Goal: Task Accomplishment & Management: Complete application form

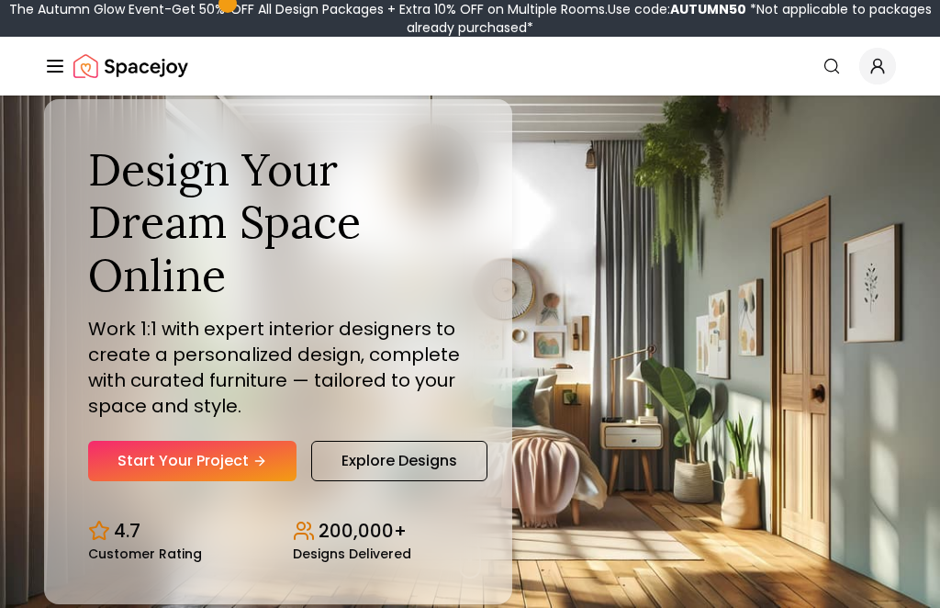
click at [217, 481] on link "Start Your Project" at bounding box center [192, 461] width 208 height 40
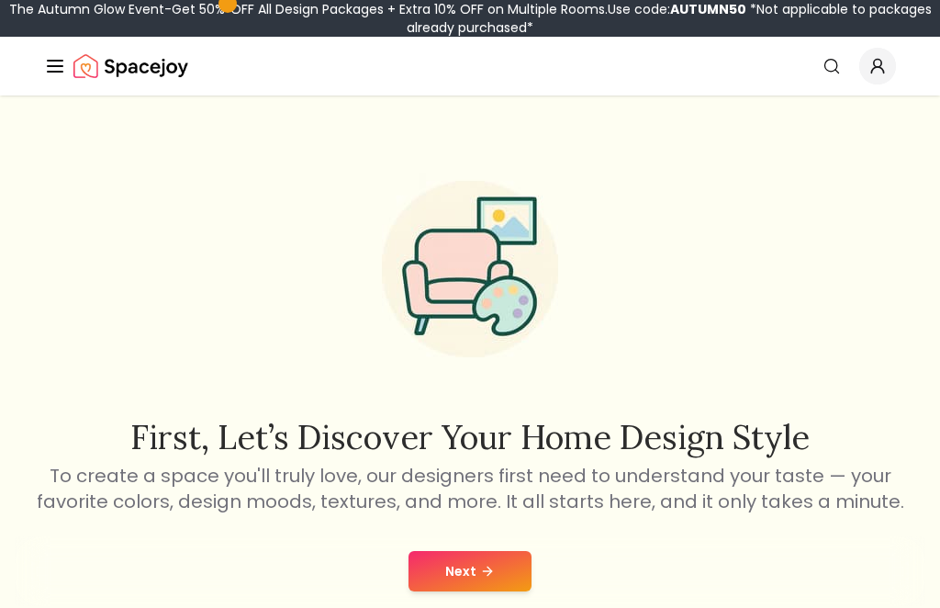
click at [492, 567] on icon at bounding box center [487, 571] width 15 height 15
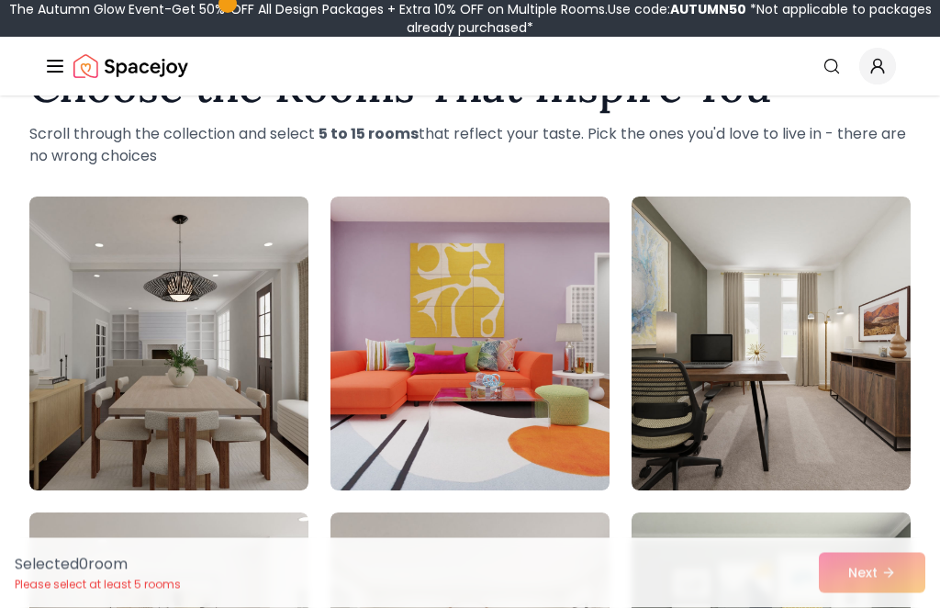
scroll to position [75, 0]
click at [243, 404] on img at bounding box center [168, 343] width 279 height 294
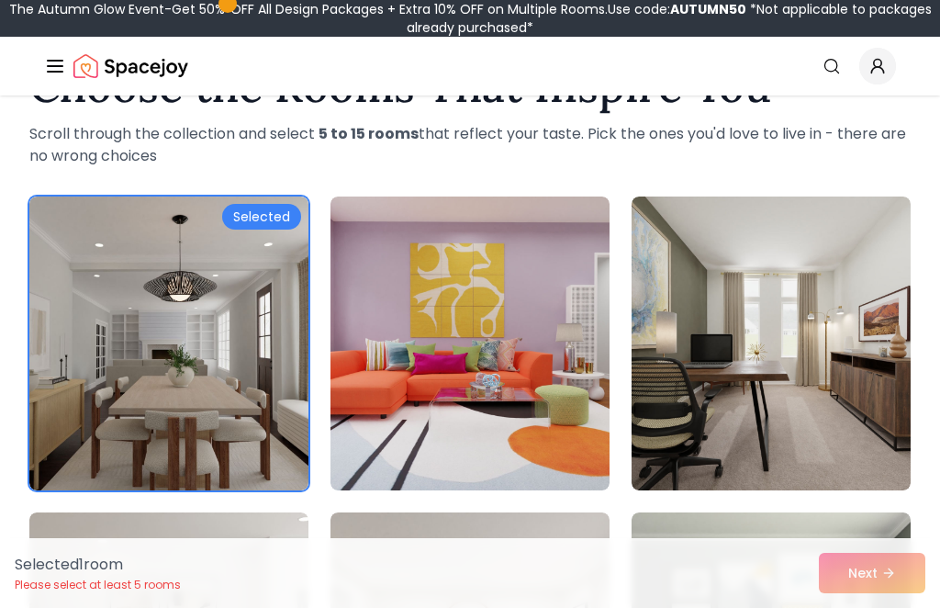
click at [759, 347] on img at bounding box center [771, 343] width 279 height 294
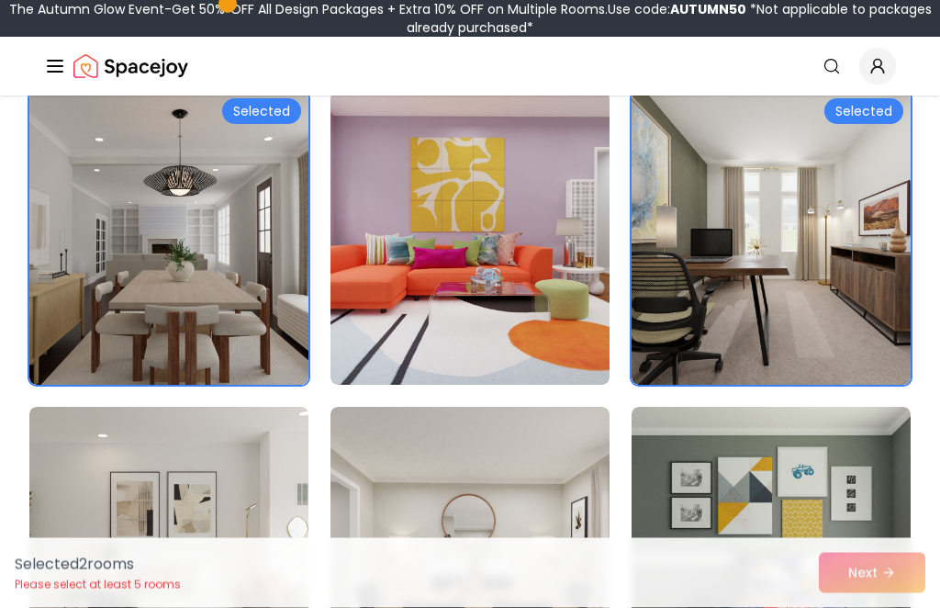
click at [747, 252] on img at bounding box center [771, 239] width 279 height 294
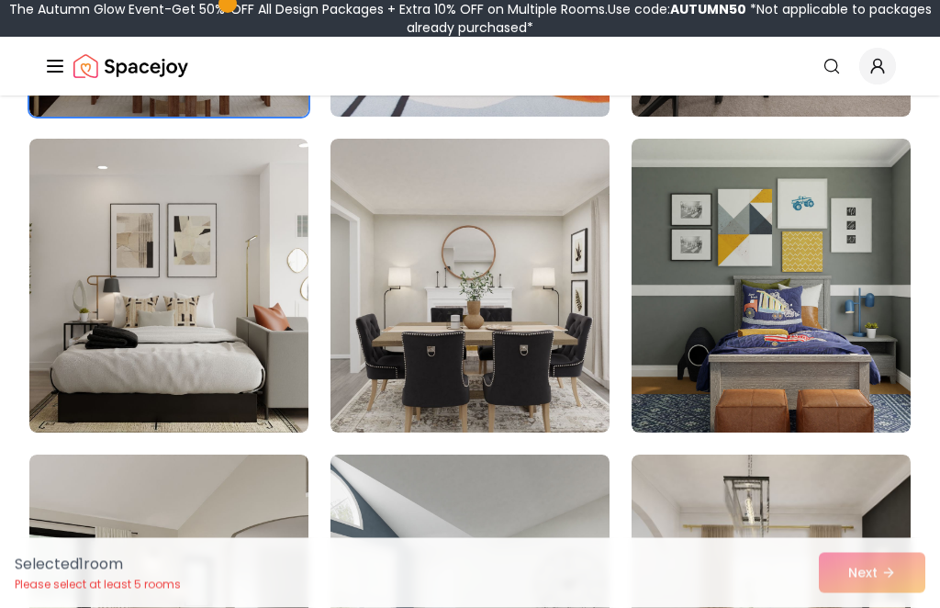
scroll to position [449, 0]
click at [259, 396] on img at bounding box center [168, 286] width 279 height 294
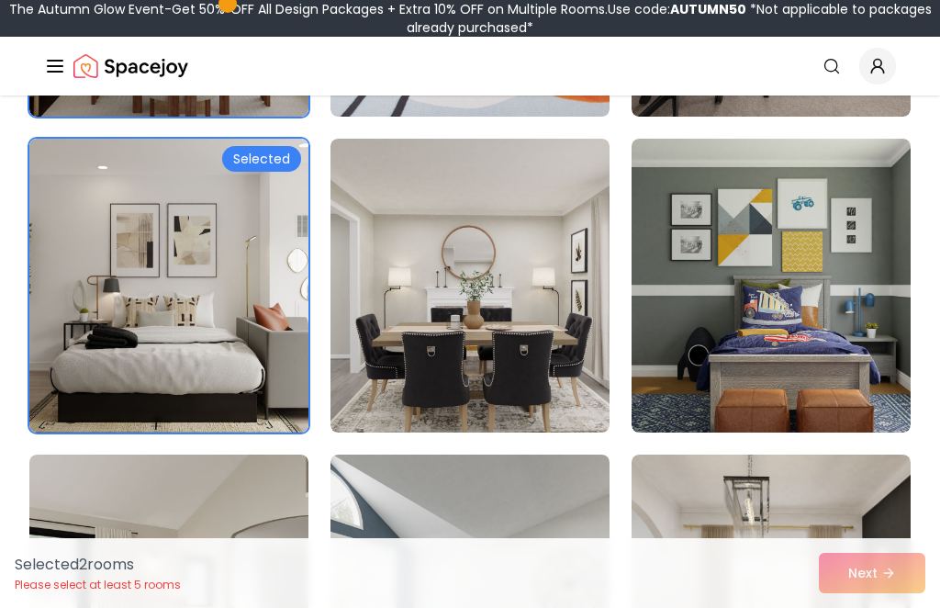
click at [532, 401] on img at bounding box center [470, 286] width 279 height 294
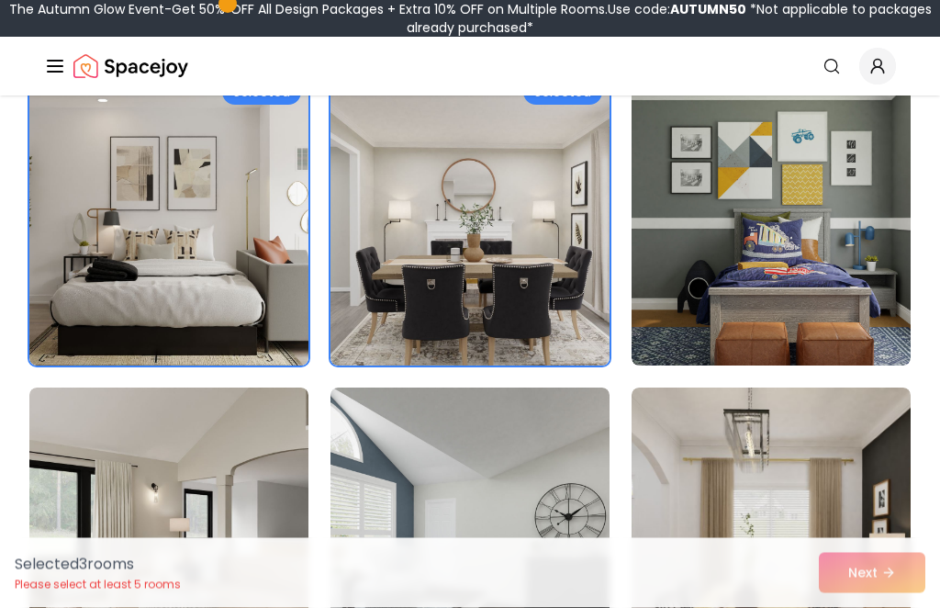
scroll to position [757, 0]
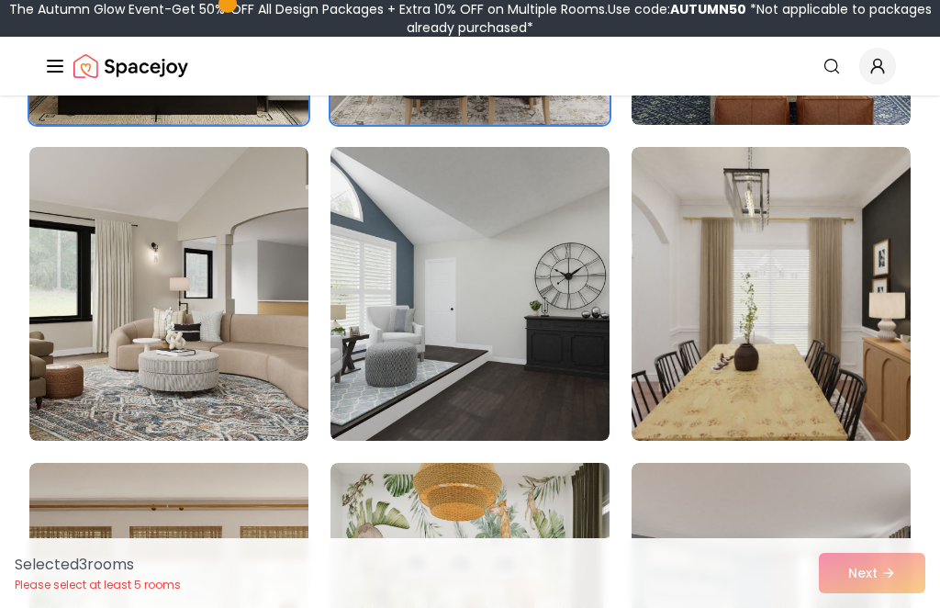
click at [554, 353] on img at bounding box center [470, 294] width 279 height 294
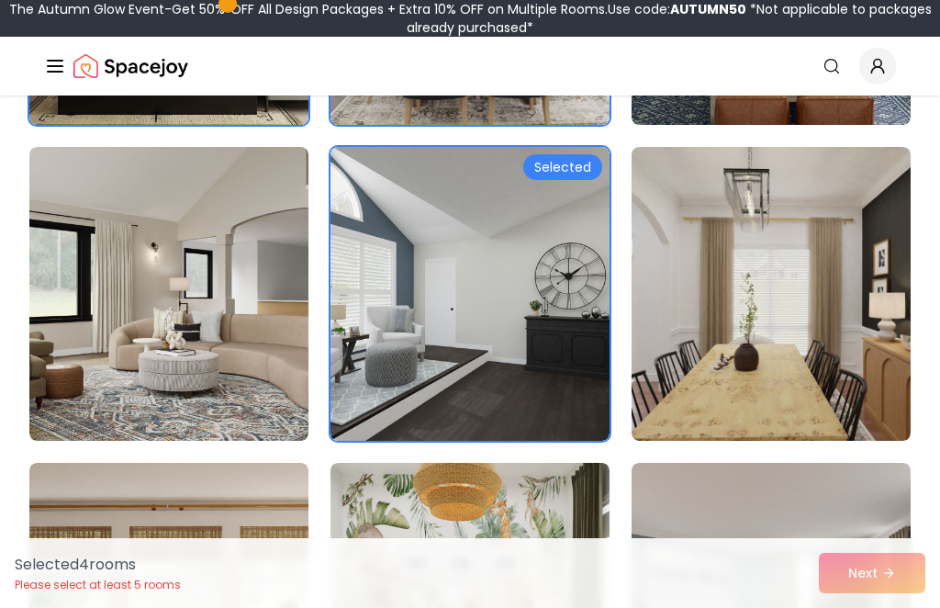
click at [275, 400] on img at bounding box center [168, 294] width 279 height 294
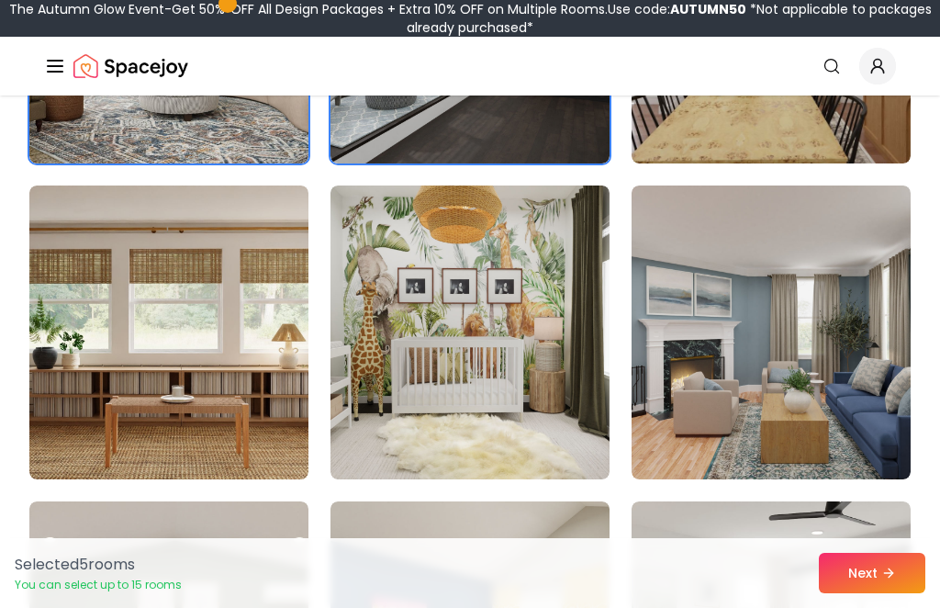
scroll to position [1037, 0]
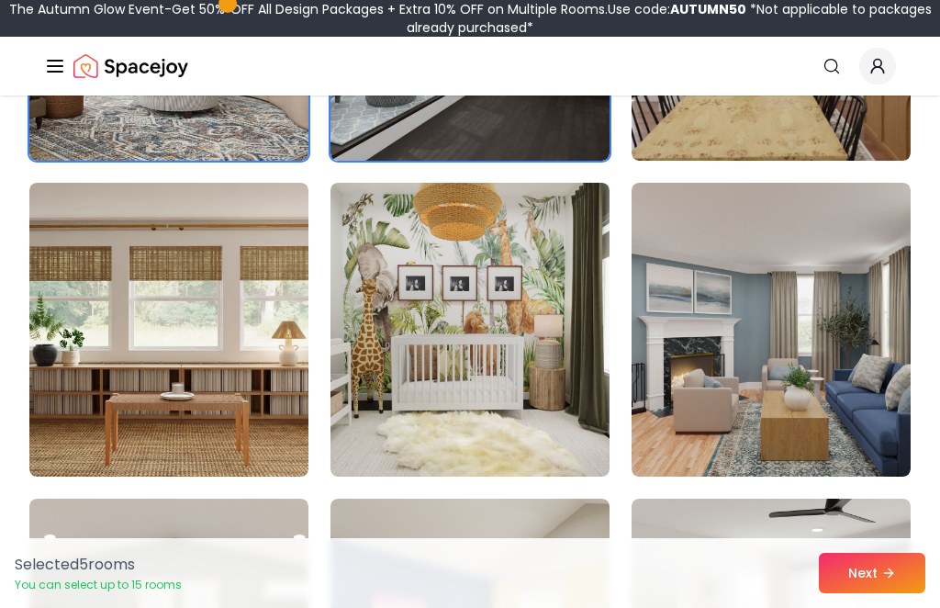
click at [548, 377] on img at bounding box center [470, 330] width 279 height 294
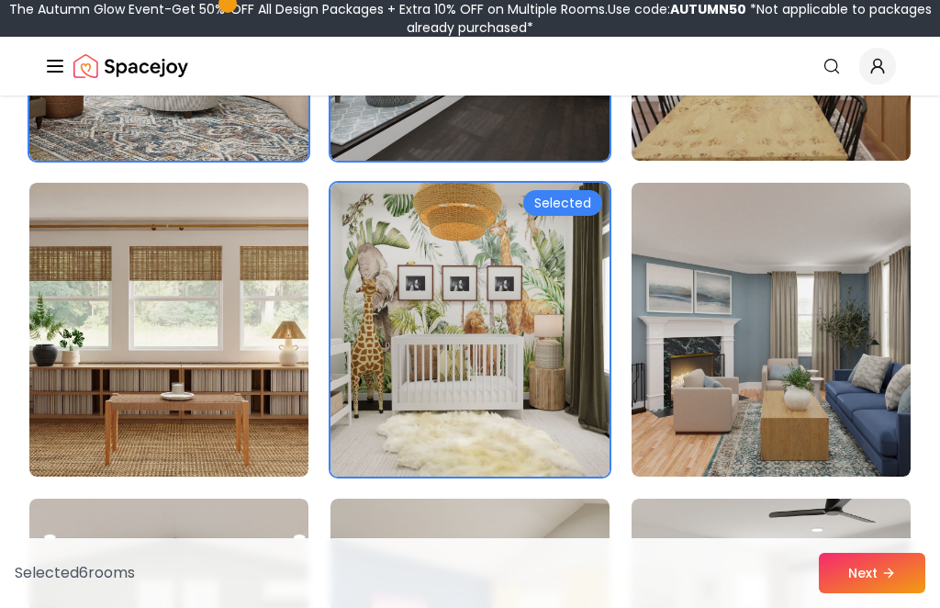
click at [778, 412] on img at bounding box center [771, 330] width 279 height 294
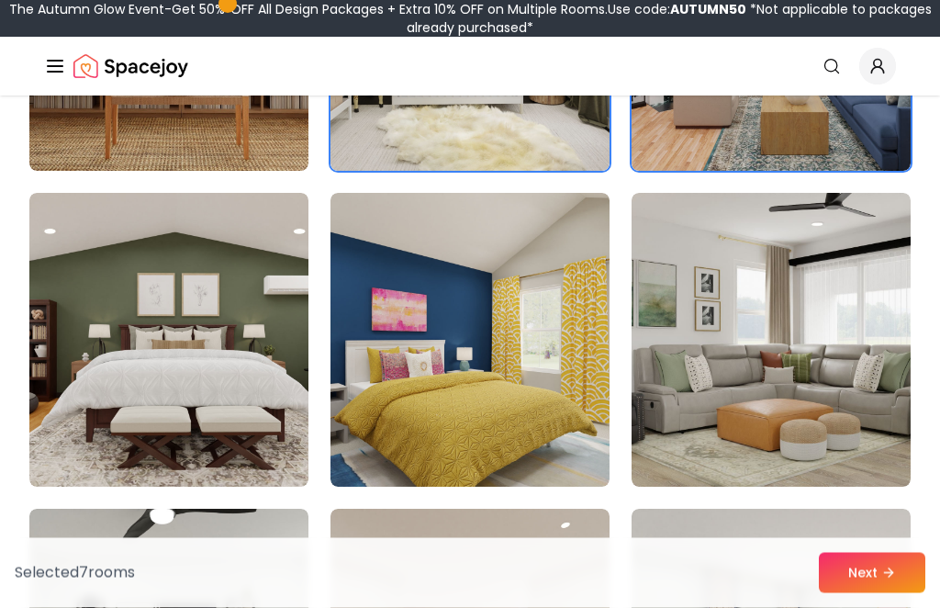
scroll to position [1356, 0]
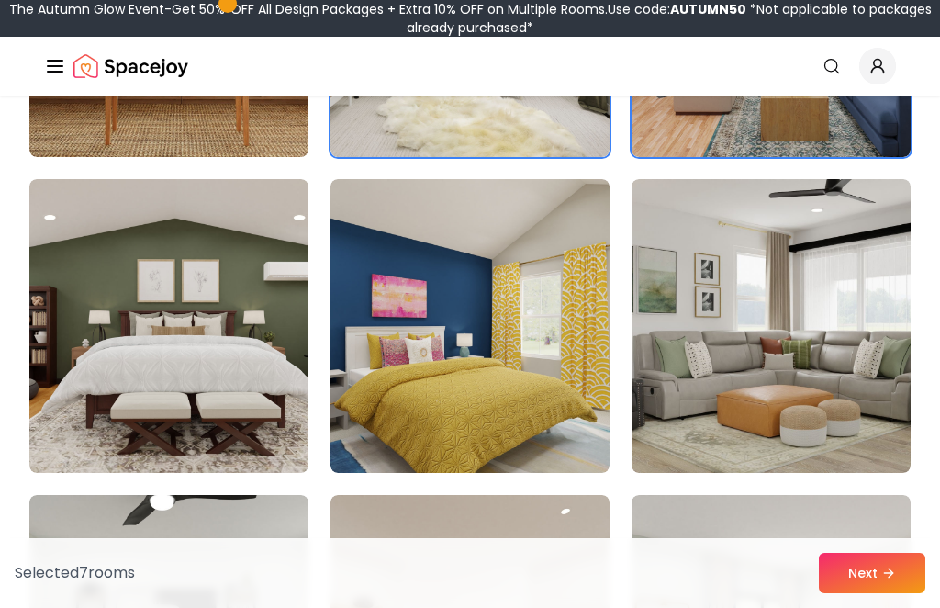
click at [794, 432] on img at bounding box center [771, 326] width 279 height 294
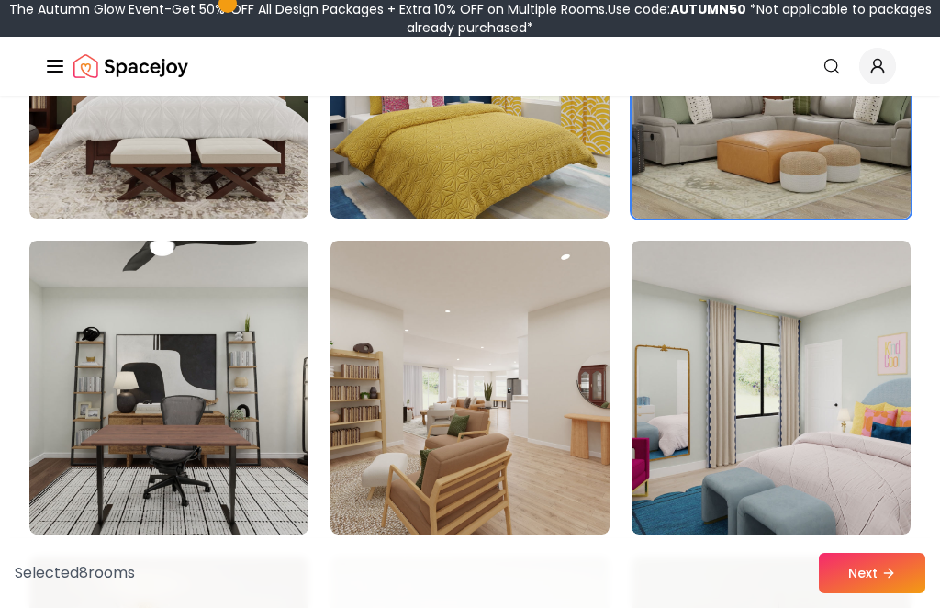
scroll to position [1612, 0]
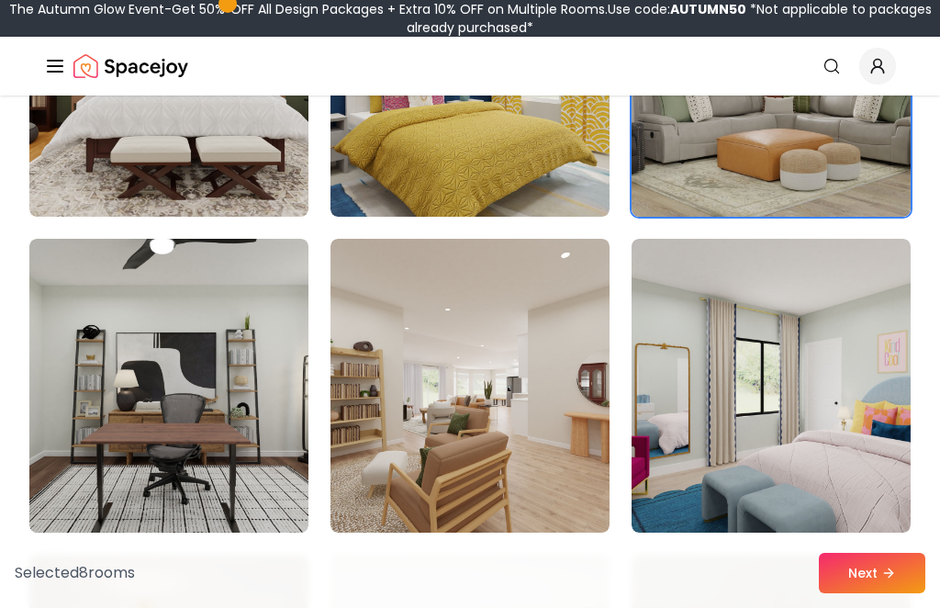
click at [792, 403] on img at bounding box center [771, 386] width 279 height 294
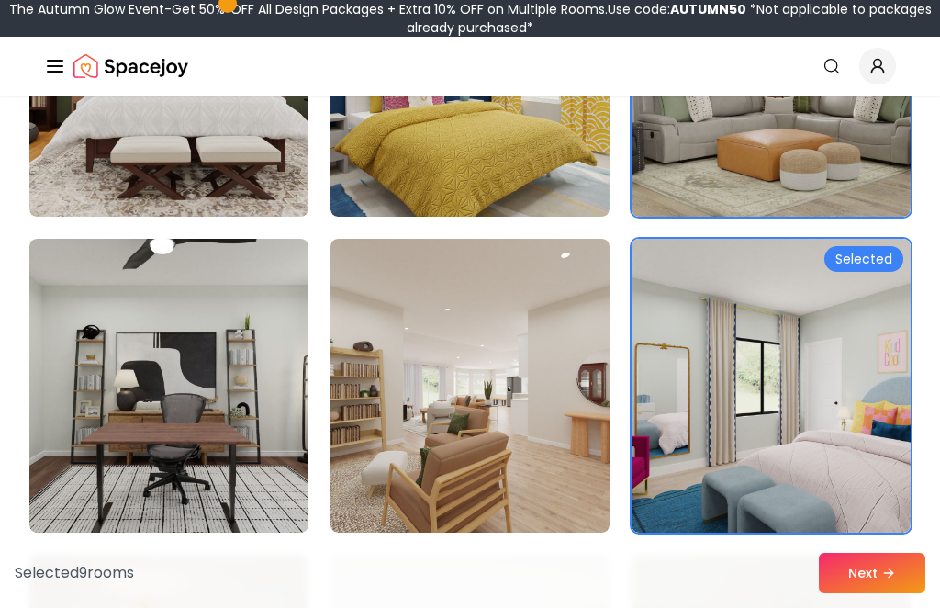
click at [306, 407] on img at bounding box center [168, 386] width 279 height 294
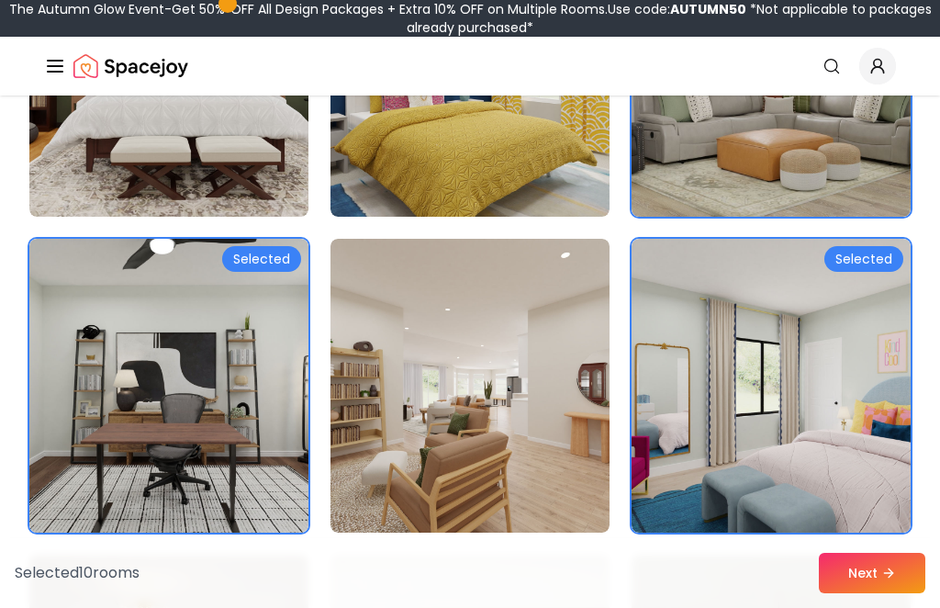
click at [406, 406] on img at bounding box center [470, 386] width 279 height 294
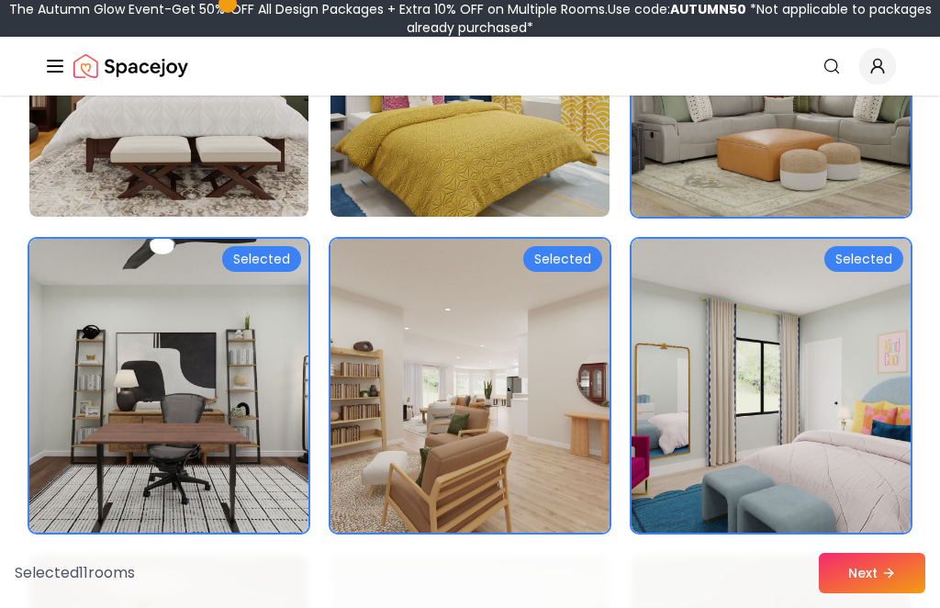
click at [203, 450] on img at bounding box center [168, 386] width 279 height 294
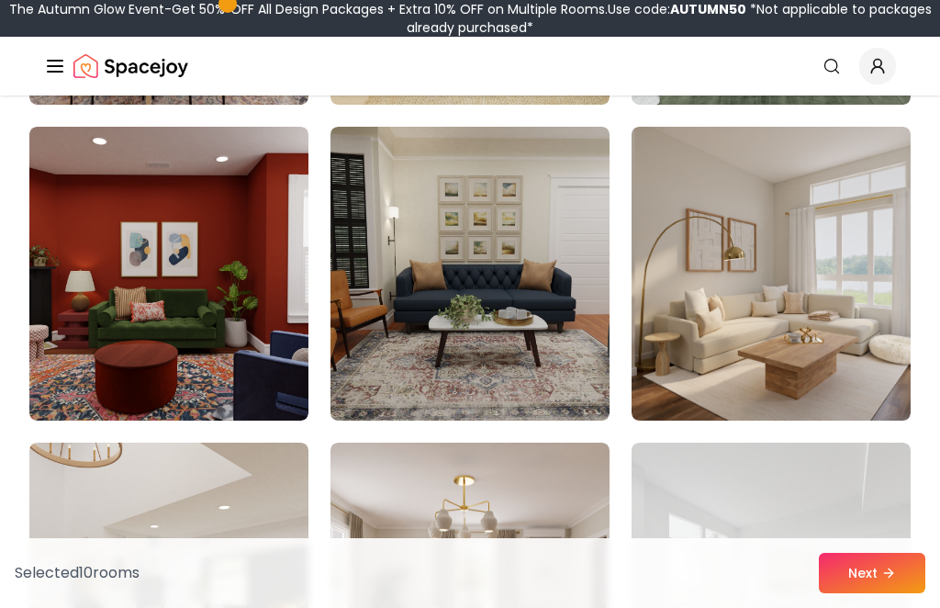
click at [719, 262] on img at bounding box center [771, 274] width 279 height 294
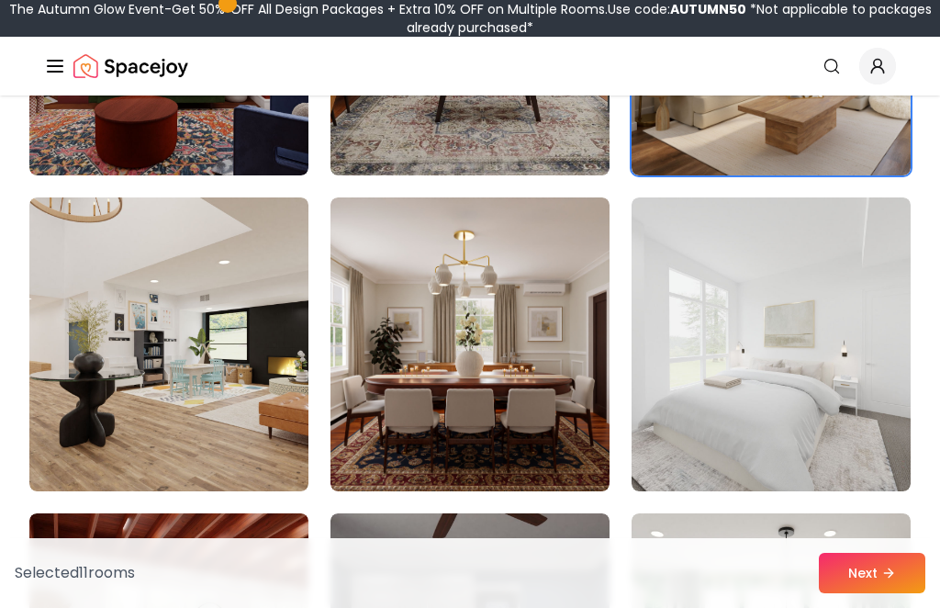
scroll to position [2605, 0]
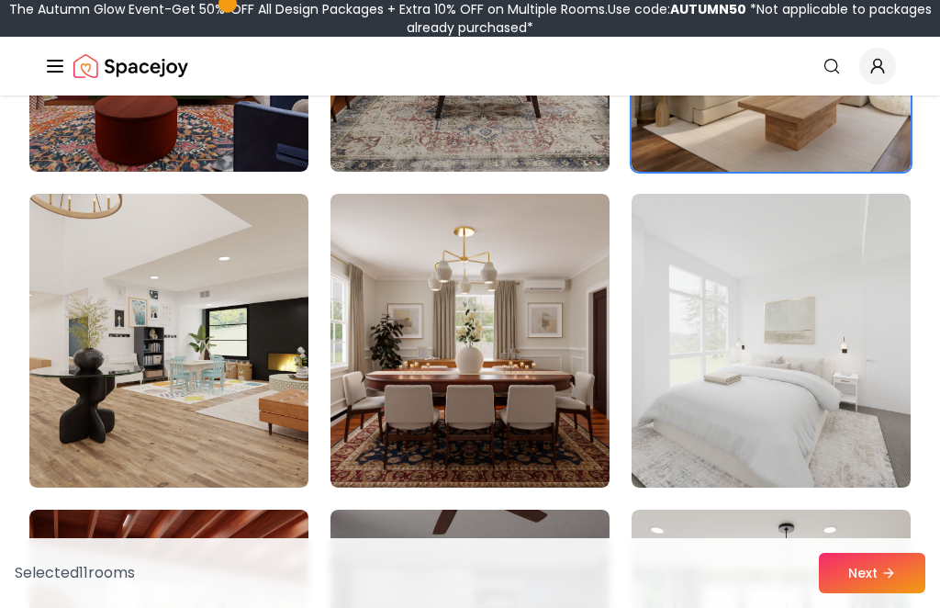
click at [738, 377] on img at bounding box center [771, 341] width 279 height 294
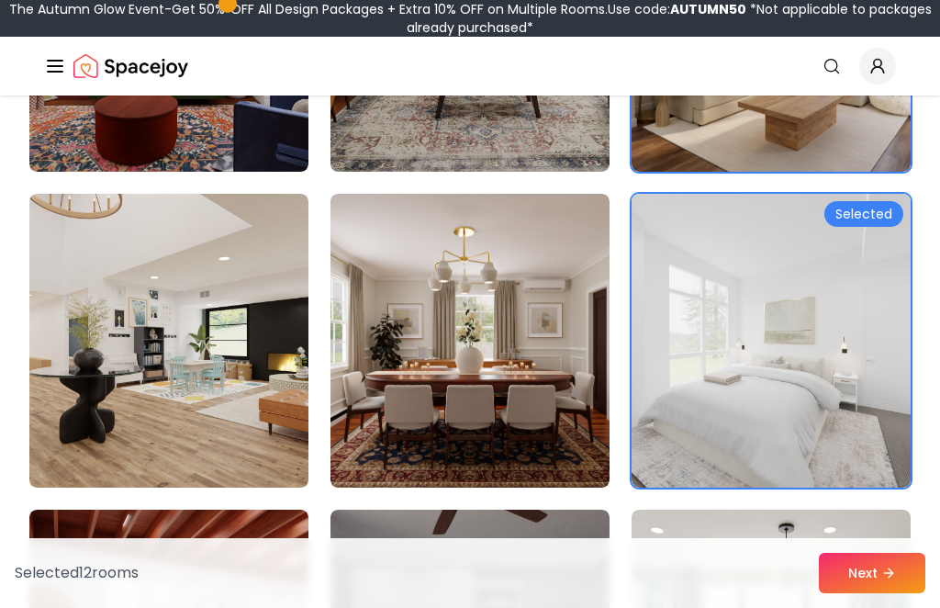
click at [297, 421] on img at bounding box center [168, 341] width 279 height 294
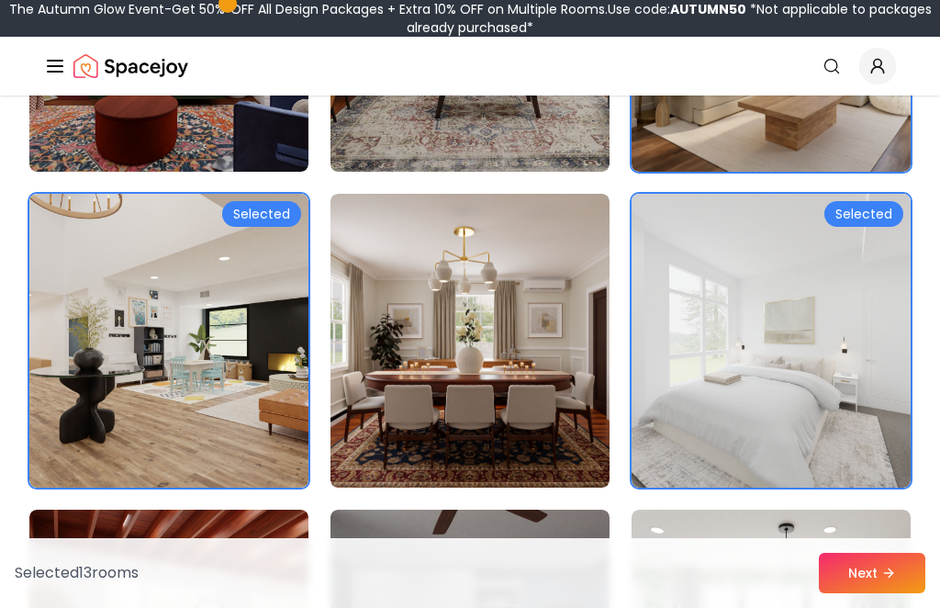
click at [544, 431] on img at bounding box center [470, 341] width 279 height 294
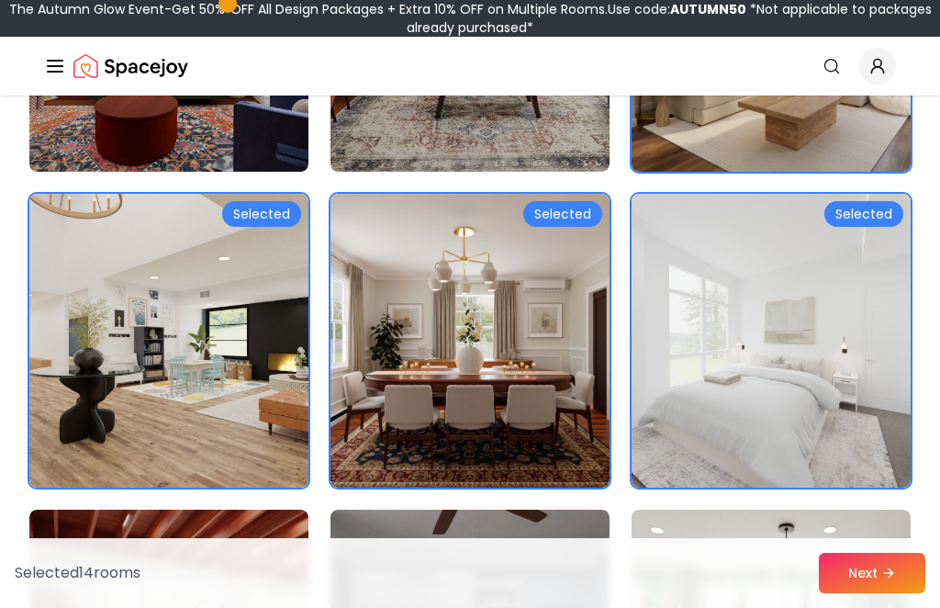
click at [269, 433] on img at bounding box center [168, 341] width 279 height 294
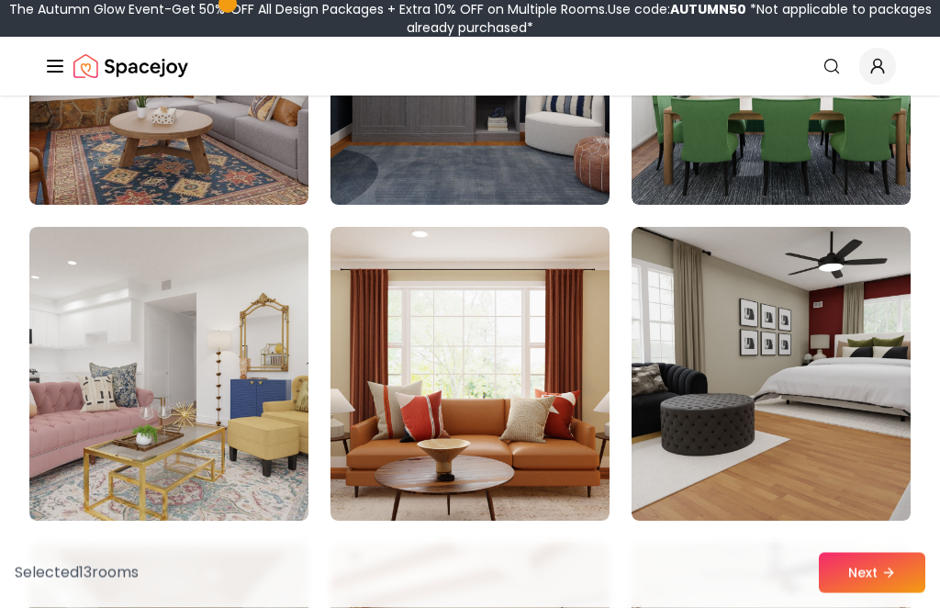
scroll to position [3204, 0]
click at [308, 449] on img at bounding box center [168, 374] width 279 height 294
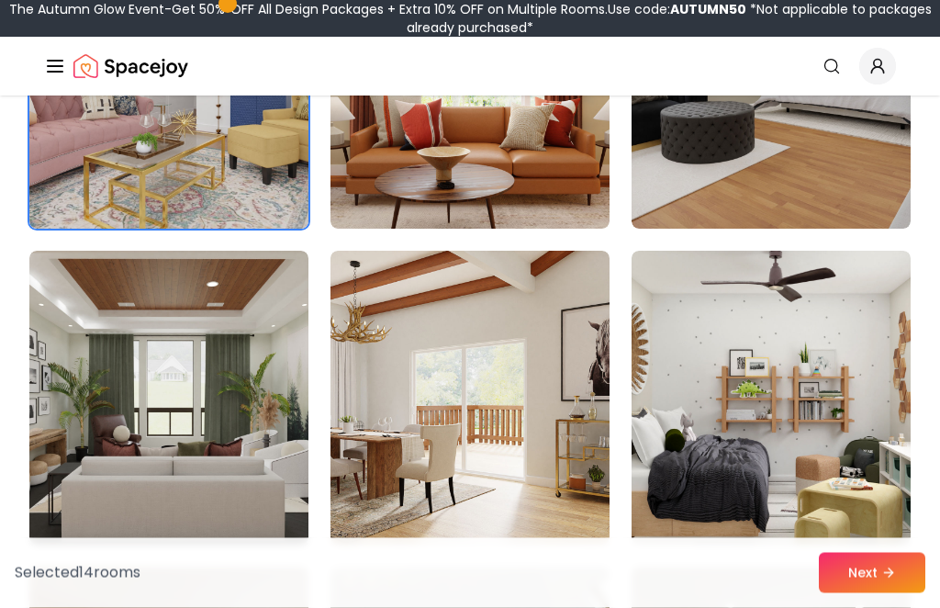
scroll to position [3496, 0]
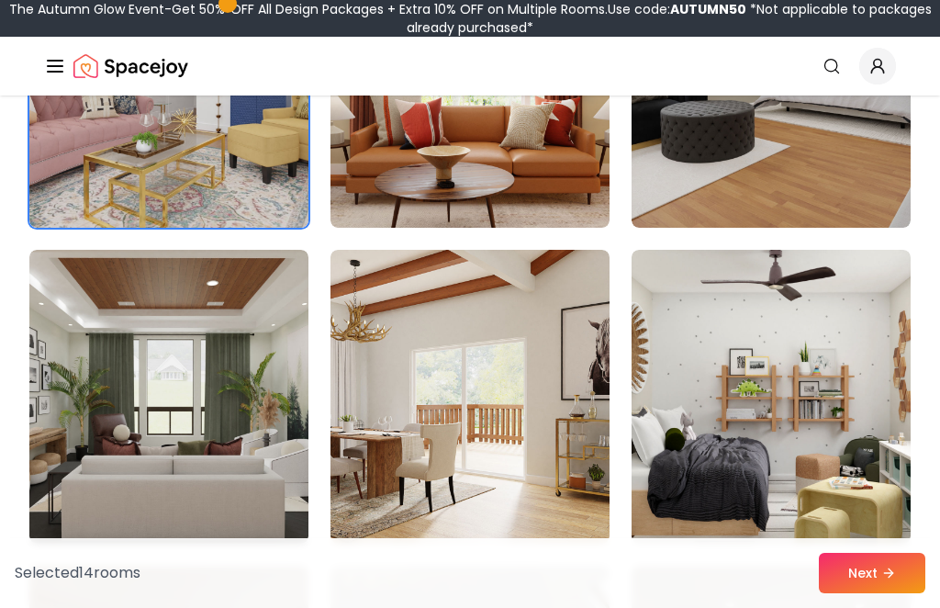
click at [242, 365] on img at bounding box center [168, 397] width 279 height 294
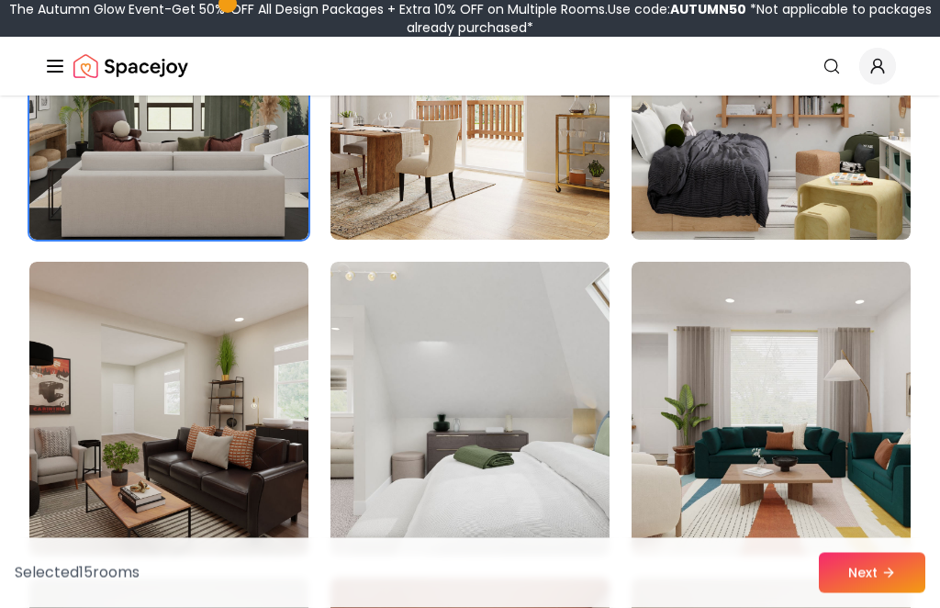
scroll to position [3798, 0]
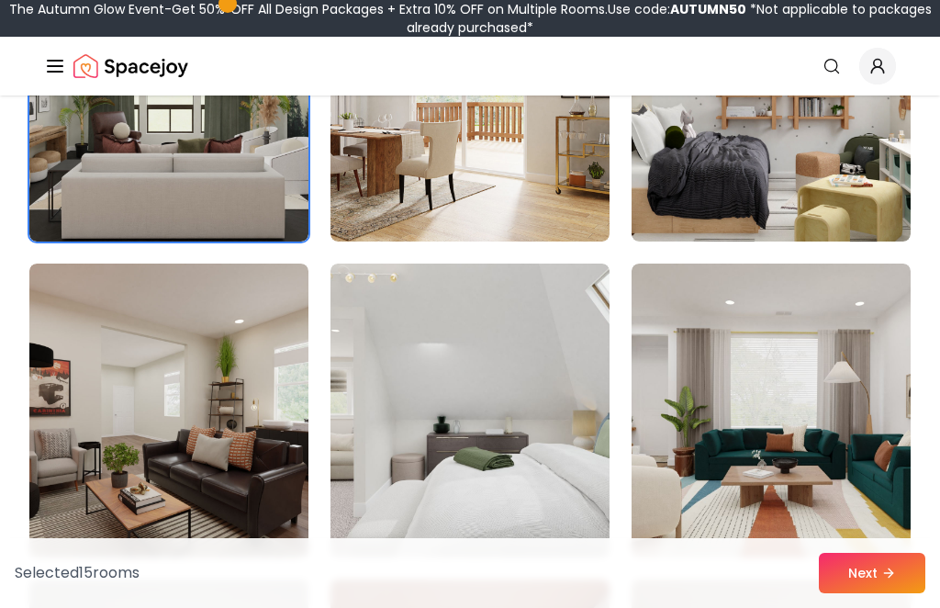
click at [562, 445] on img at bounding box center [470, 411] width 279 height 294
click at [608, 453] on img at bounding box center [470, 411] width 279 height 294
click at [249, 194] on img at bounding box center [168, 95] width 279 height 294
click at [857, 540] on img at bounding box center [771, 411] width 279 height 294
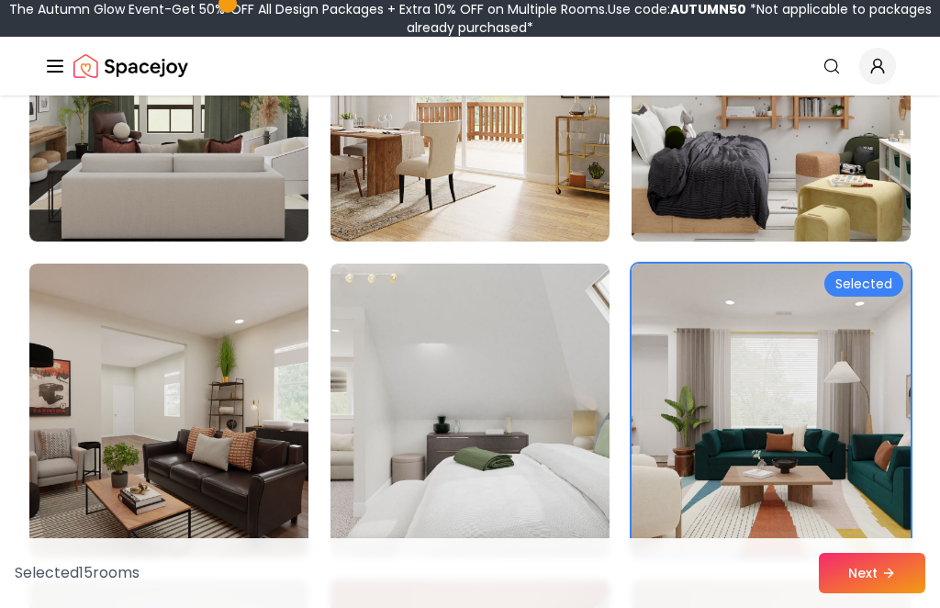
click at [869, 593] on button "Next" at bounding box center [872, 573] width 107 height 40
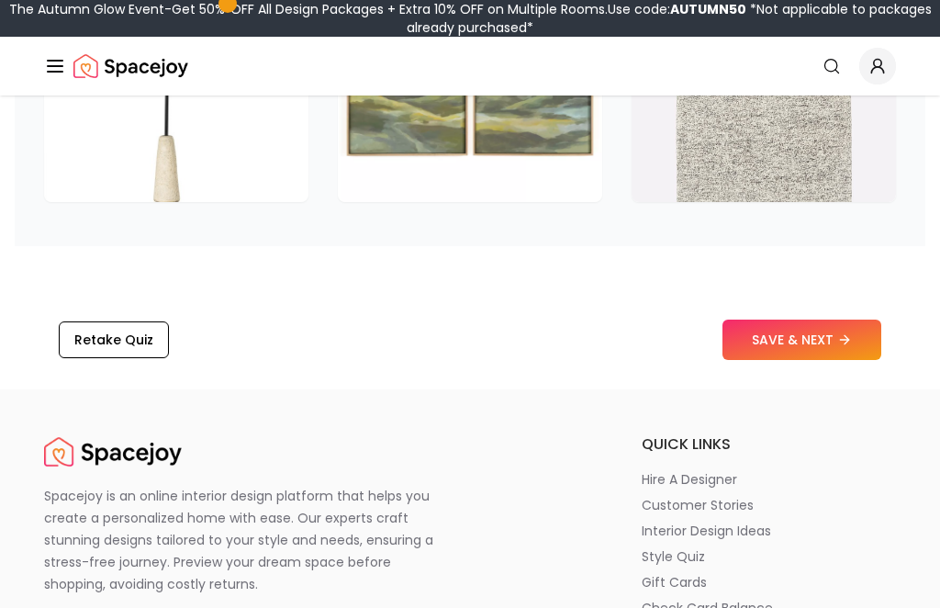
scroll to position [3169, 0]
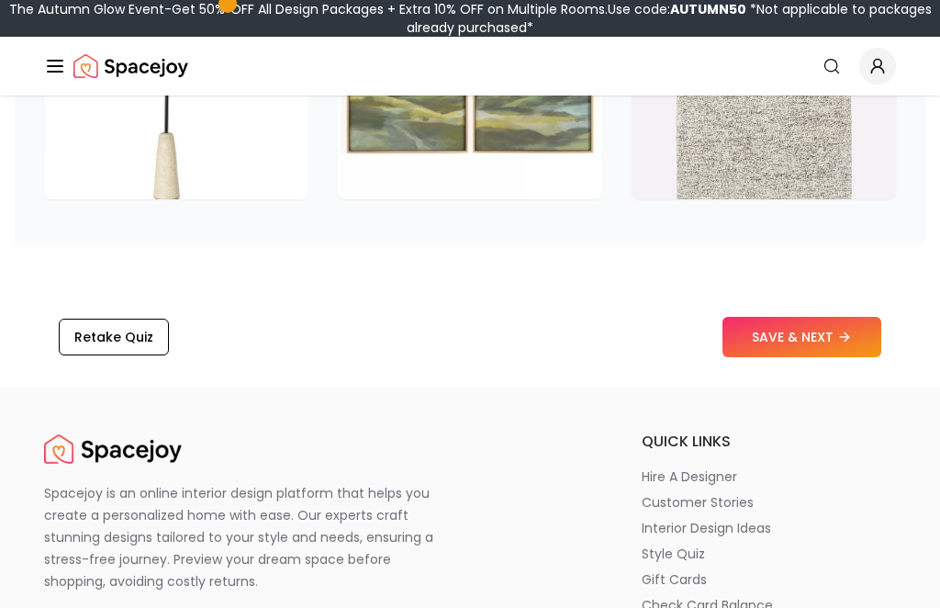
click at [848, 335] on icon at bounding box center [844, 337] width 15 height 15
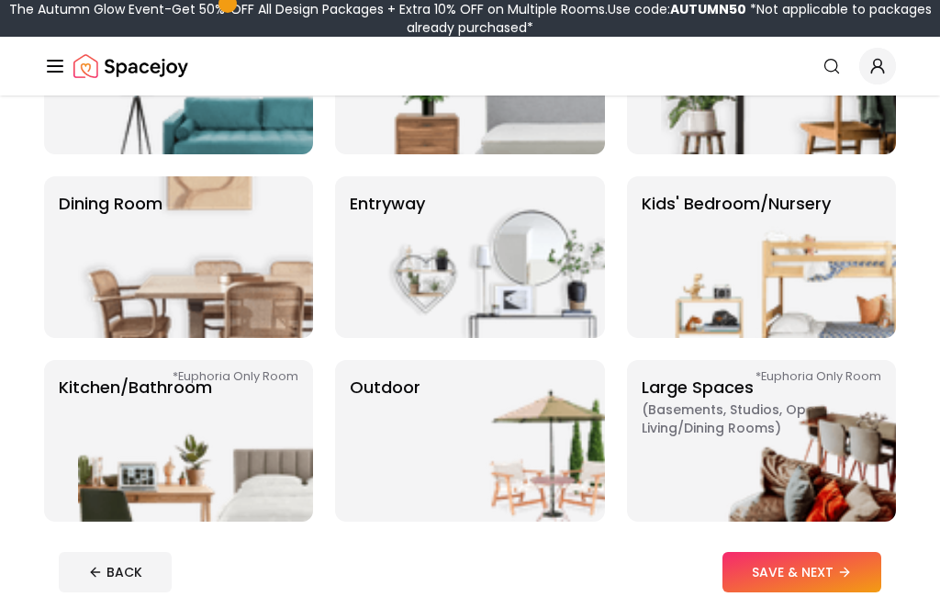
scroll to position [270, 0]
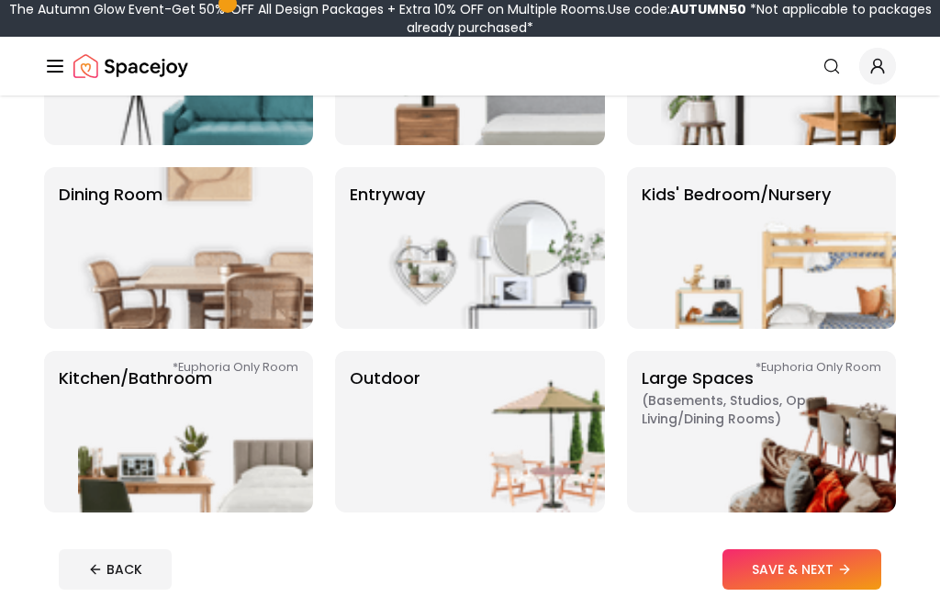
click at [857, 575] on button "SAVE & NEXT" at bounding box center [802, 569] width 159 height 40
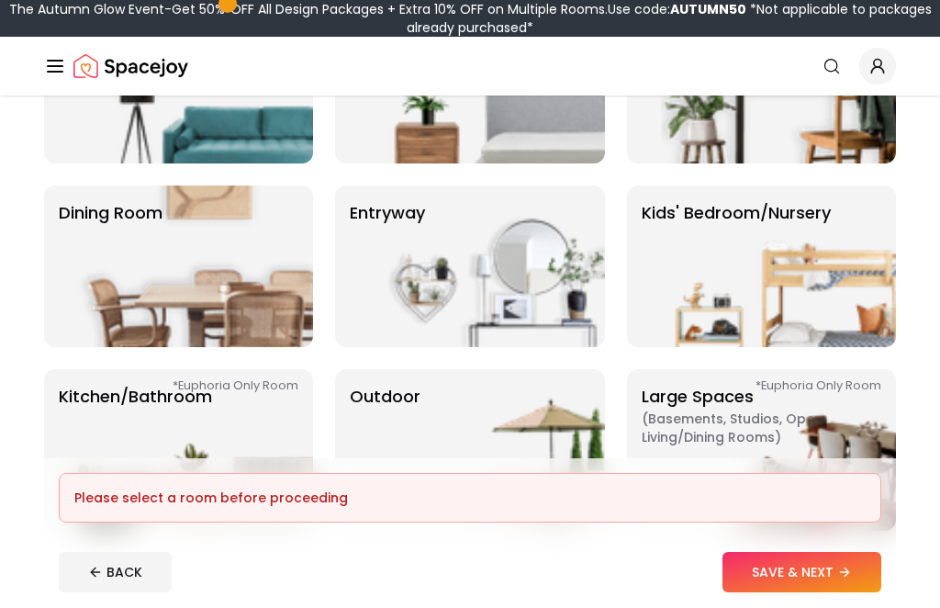
scroll to position [266, 0]
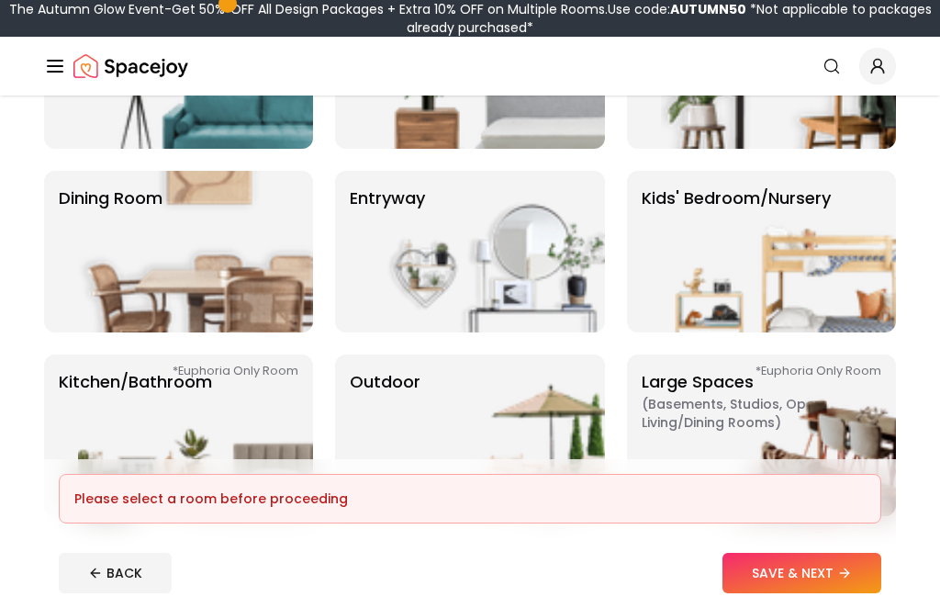
click at [556, 473] on img at bounding box center [487, 435] width 235 height 162
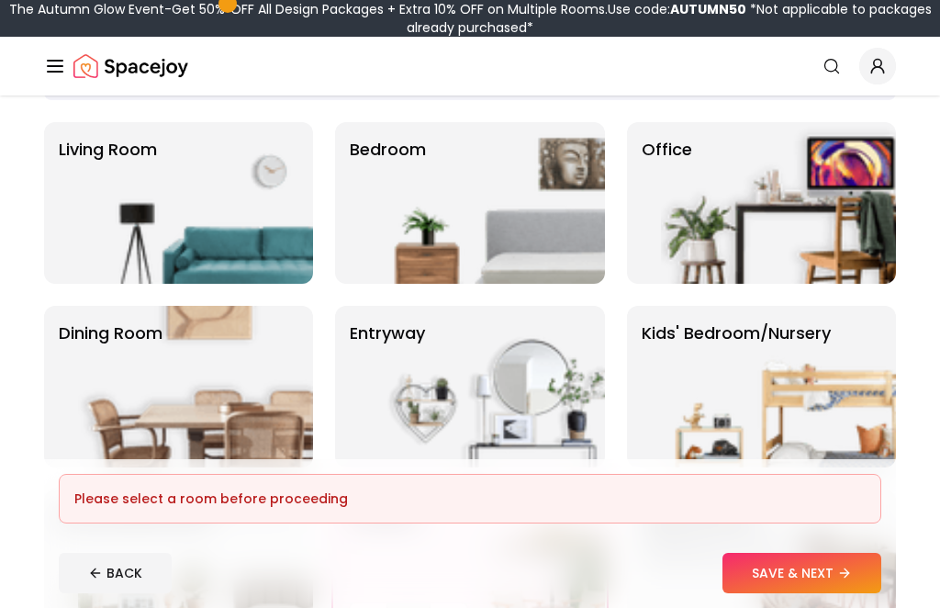
scroll to position [113, 0]
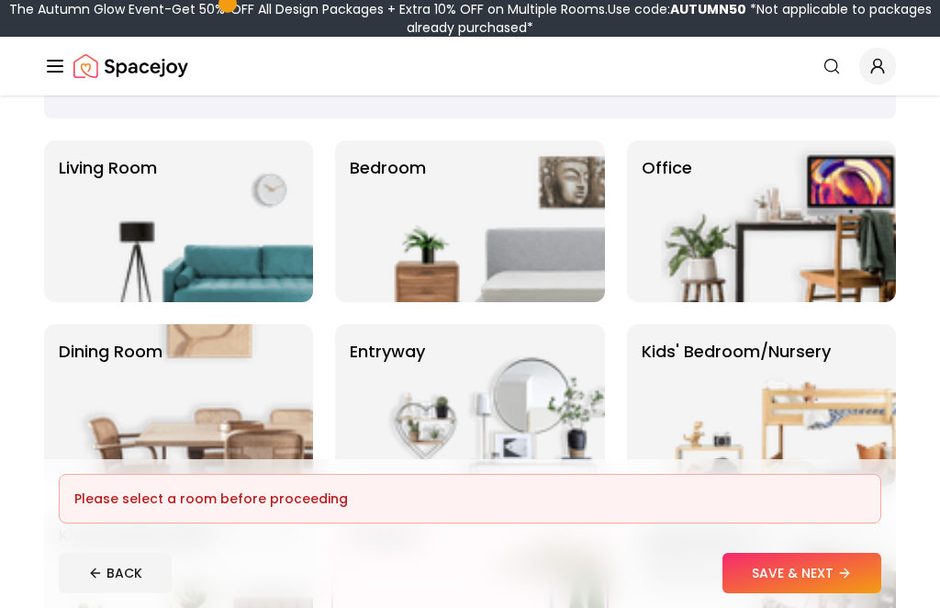
click at [791, 446] on img at bounding box center [778, 405] width 235 height 162
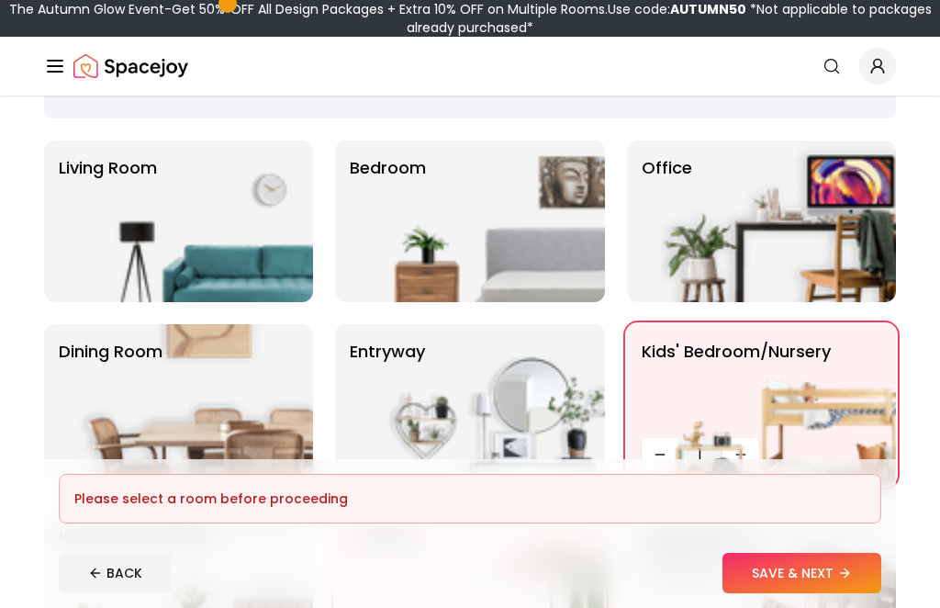
click at [757, 454] on img at bounding box center [778, 405] width 235 height 162
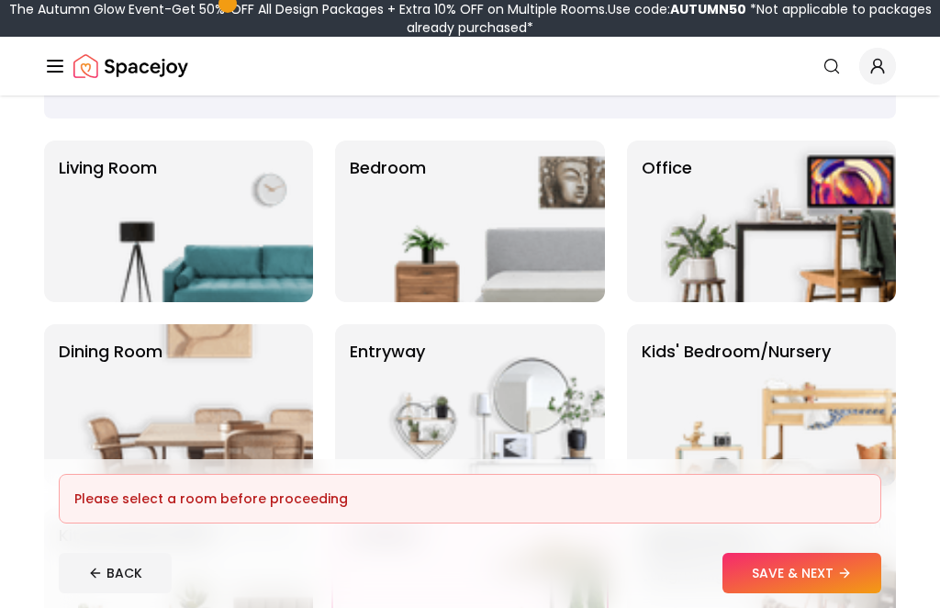
click at [756, 443] on img at bounding box center [778, 405] width 235 height 162
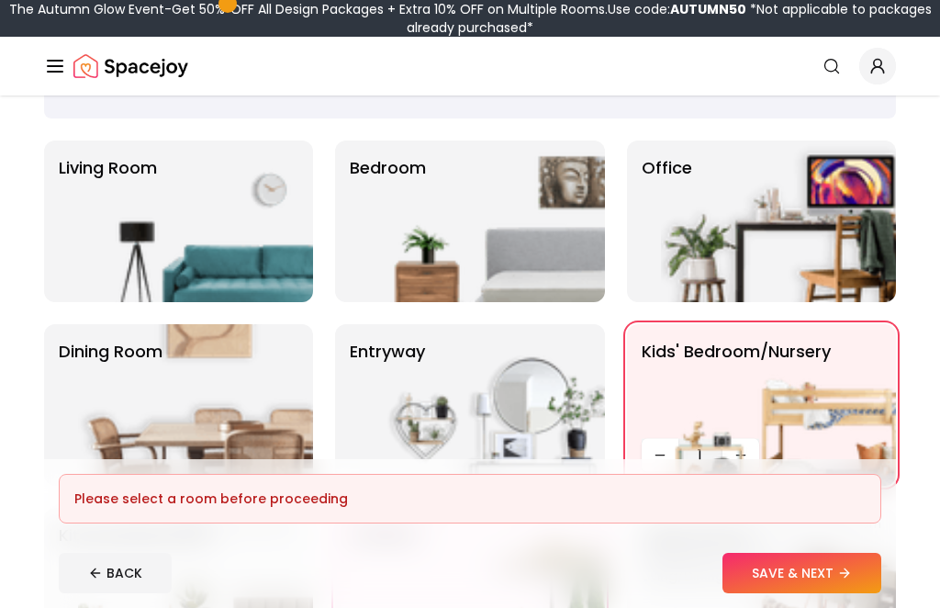
click at [756, 452] on img at bounding box center [778, 405] width 235 height 162
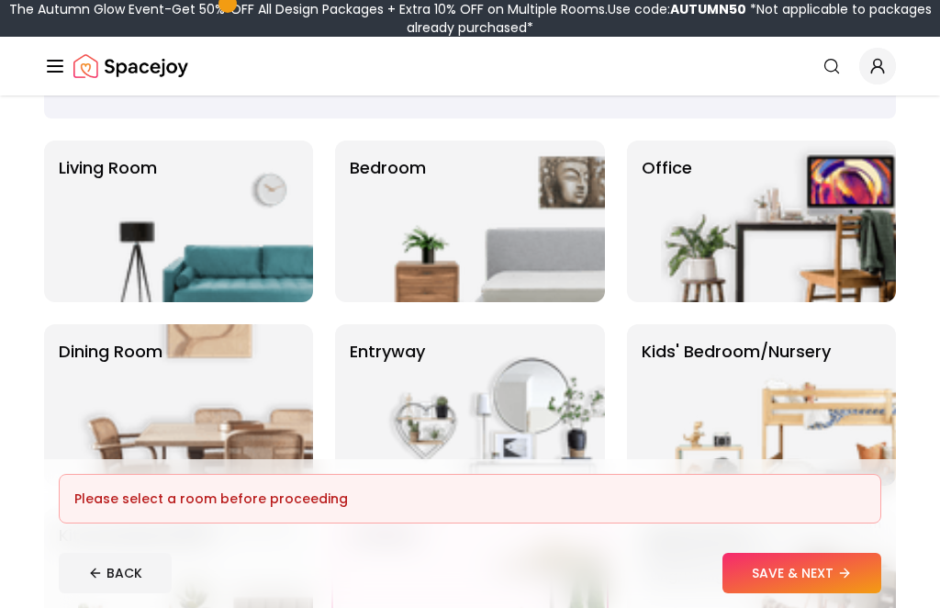
click at [755, 452] on img at bounding box center [778, 405] width 235 height 162
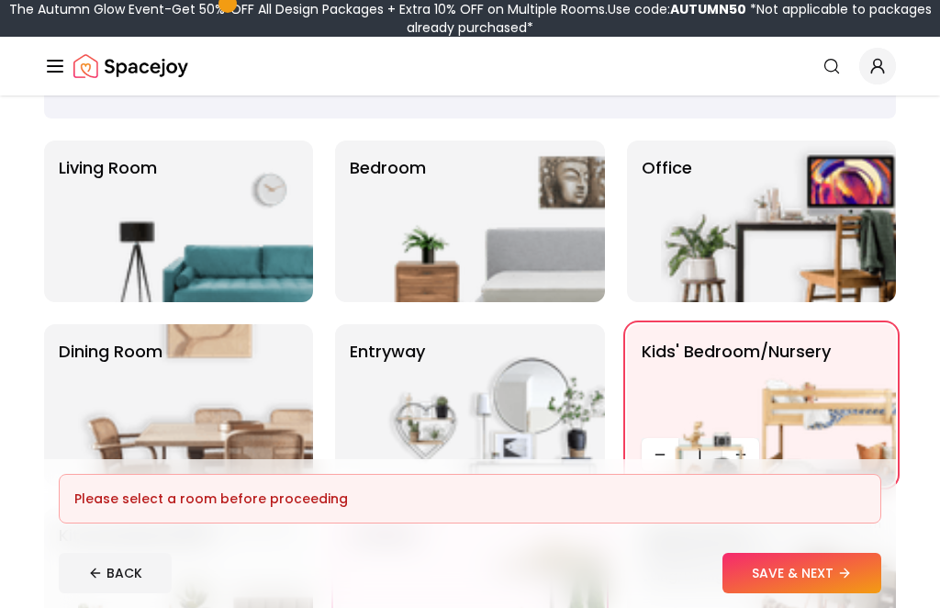
click at [819, 252] on img at bounding box center [778, 221] width 235 height 162
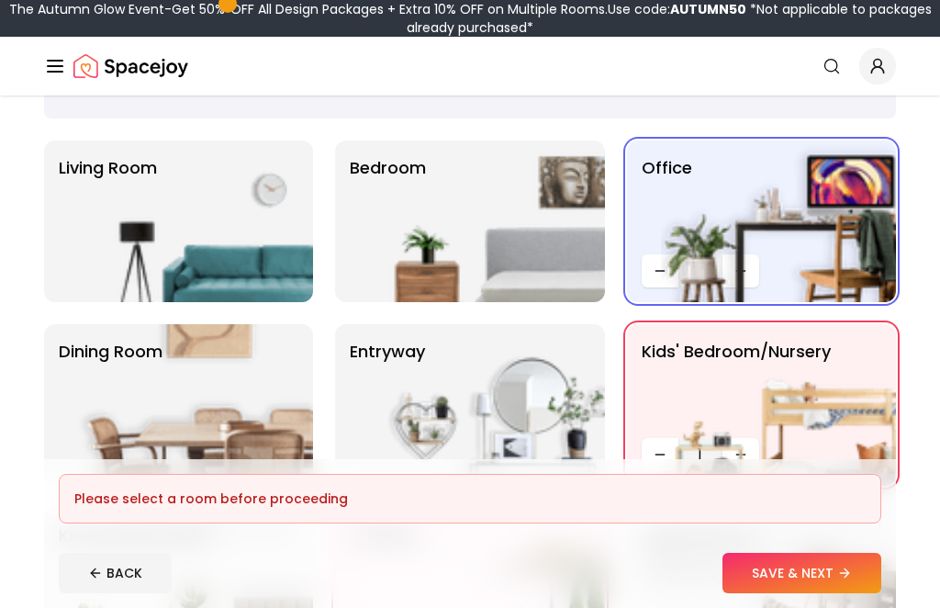
click at [509, 387] on img at bounding box center [487, 405] width 235 height 162
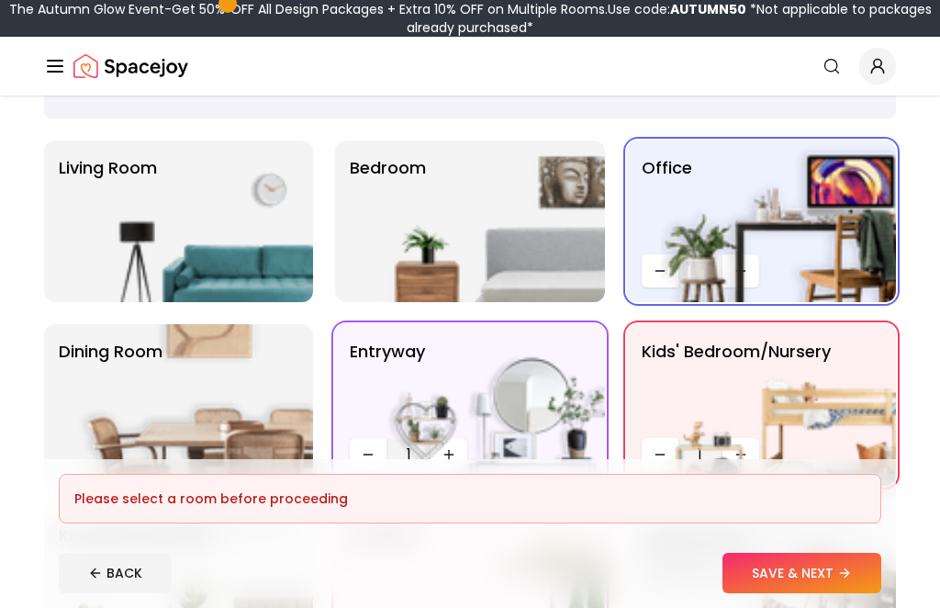
click at [245, 248] on img at bounding box center [195, 221] width 235 height 162
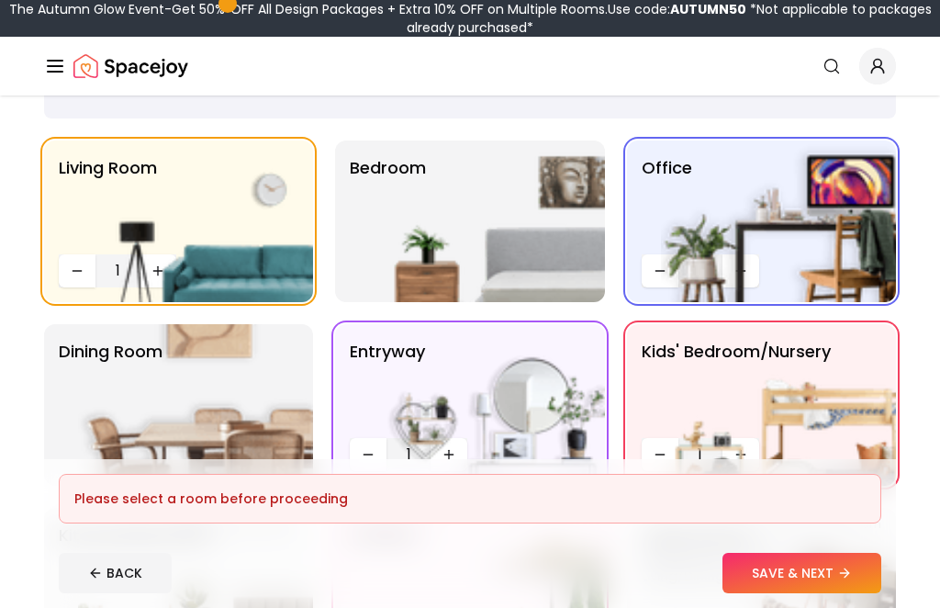
click at [365, 273] on p "Bedroom" at bounding box center [388, 221] width 76 height 132
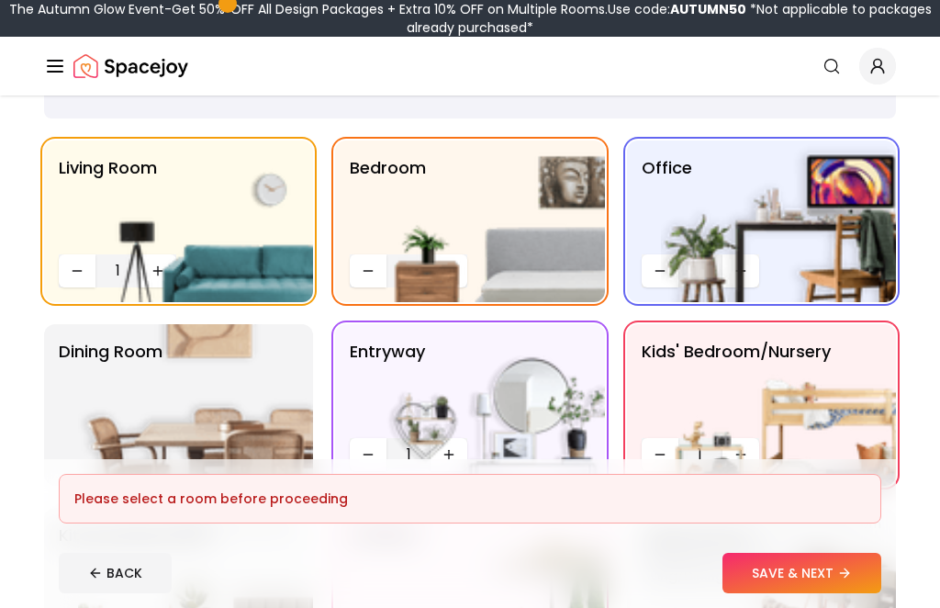
click at [234, 437] on img at bounding box center [195, 405] width 235 height 162
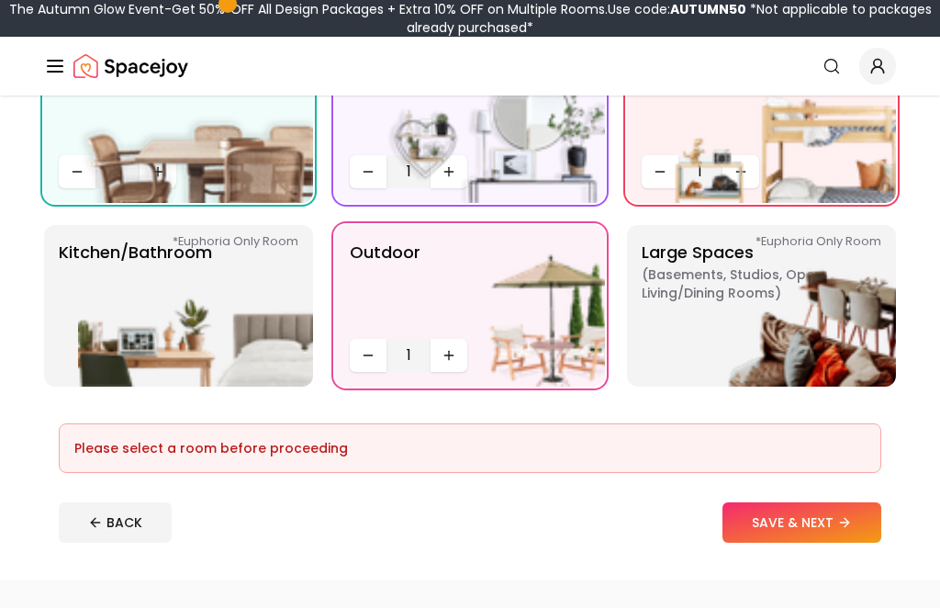
scroll to position [408, 0]
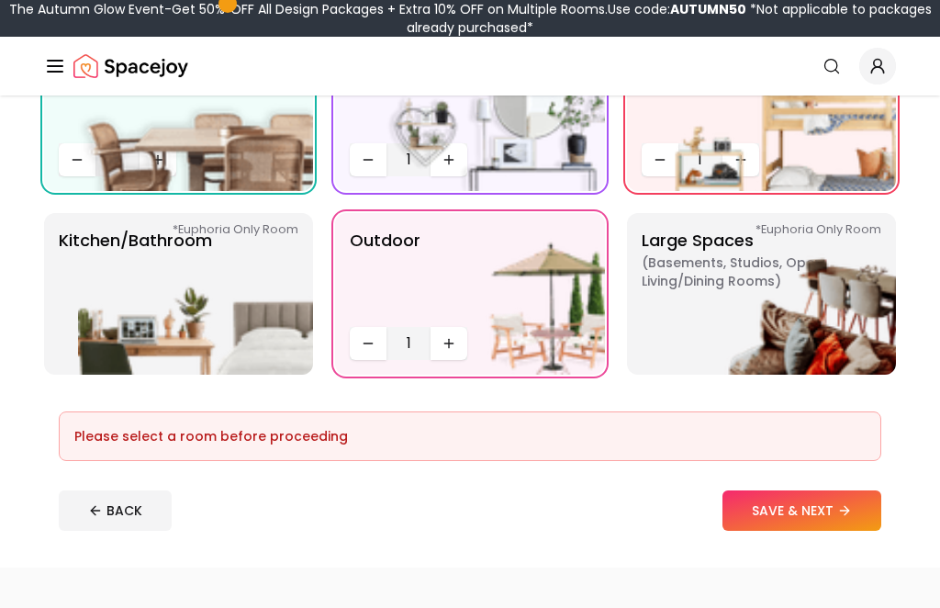
click at [239, 344] on img at bounding box center [195, 294] width 235 height 162
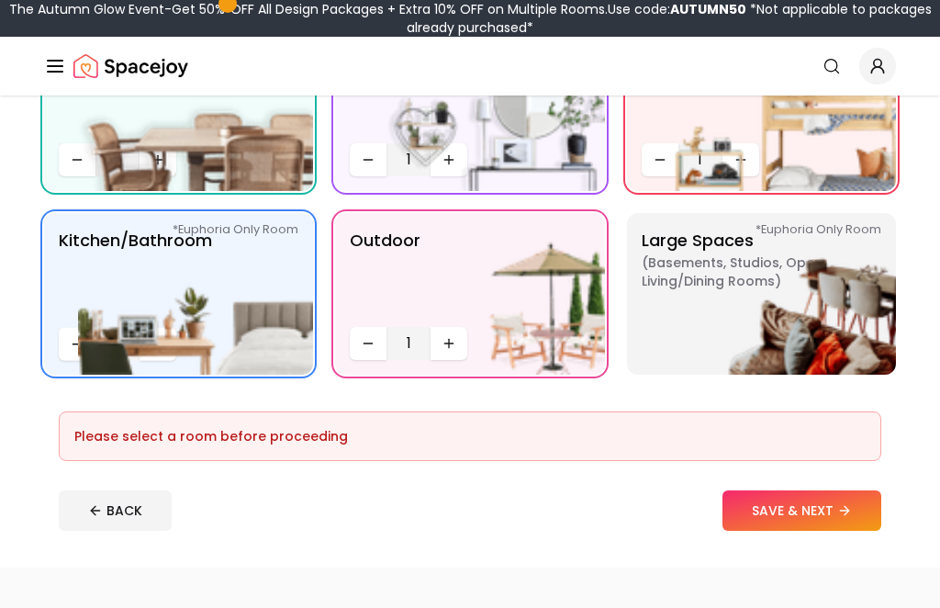
click at [769, 305] on img at bounding box center [778, 294] width 235 height 162
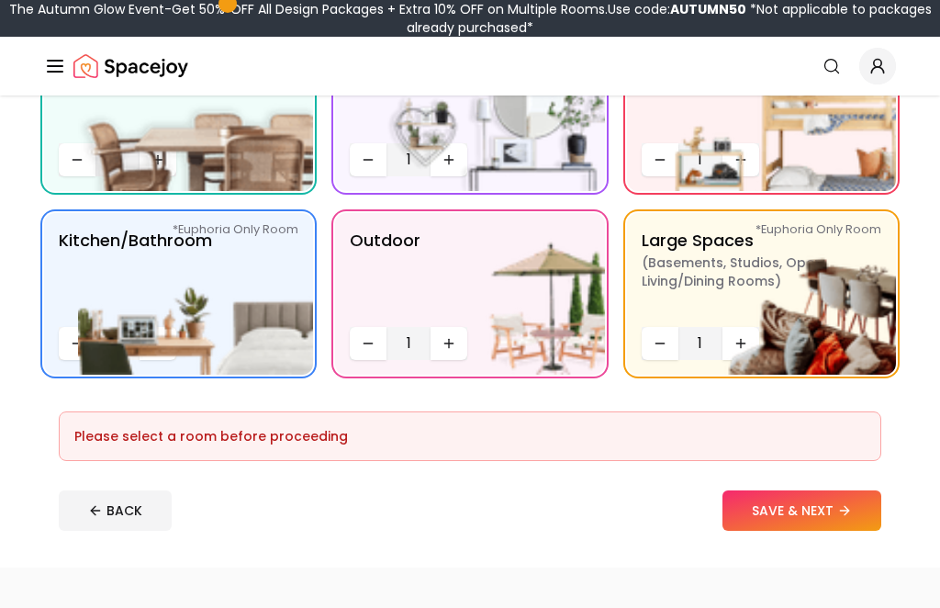
click at [856, 516] on button "SAVE & NEXT" at bounding box center [802, 510] width 159 height 40
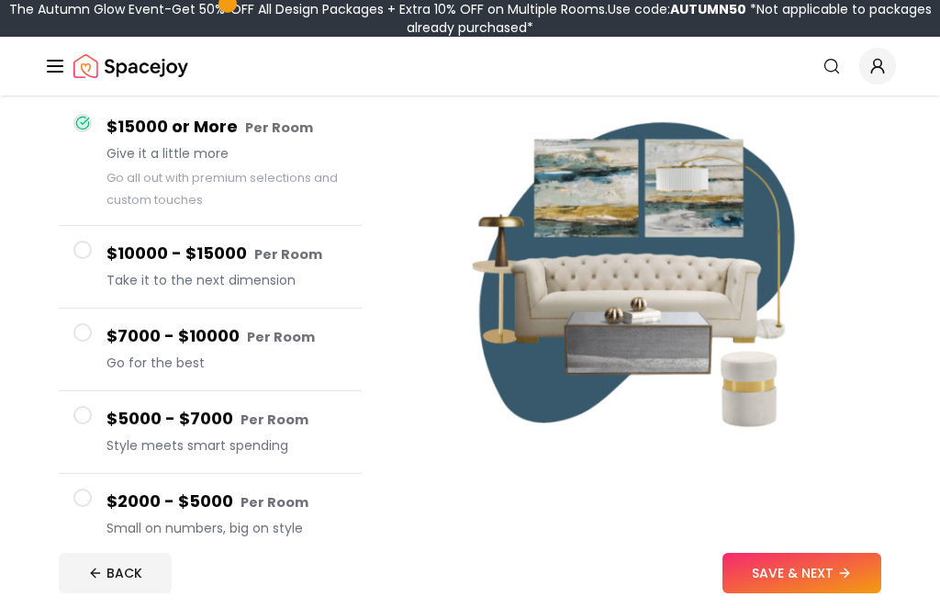
scroll to position [168, 0]
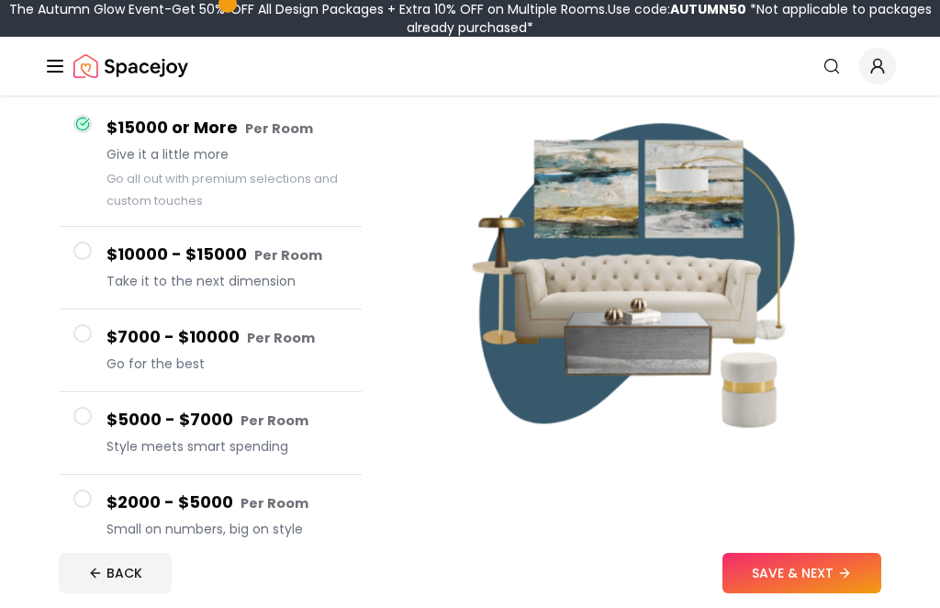
click at [822, 593] on button "SAVE & NEXT" at bounding box center [802, 573] width 159 height 40
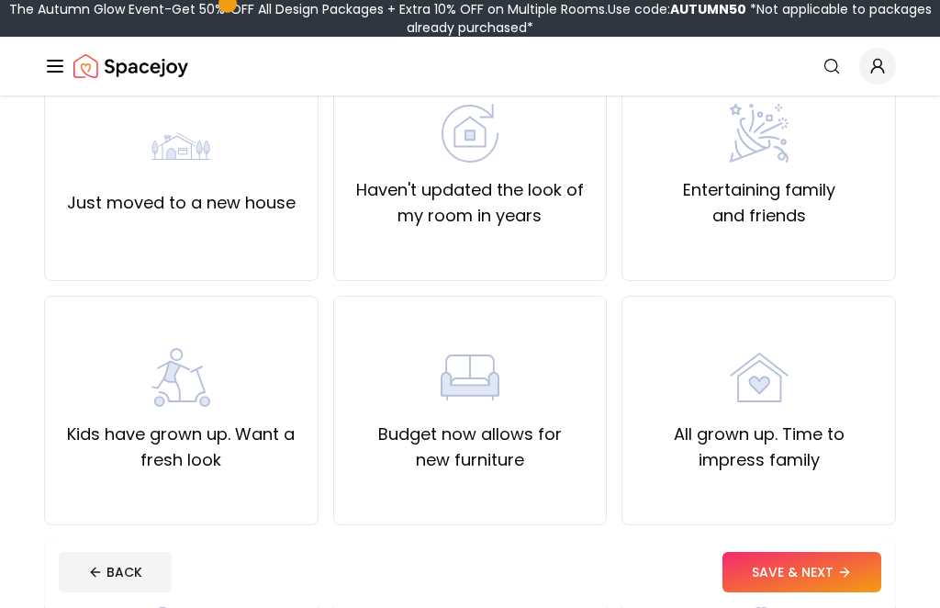
scroll to position [202, 0]
click at [64, 443] on label "Kids have grown up. Want a fresh look" at bounding box center [181, 446] width 243 height 51
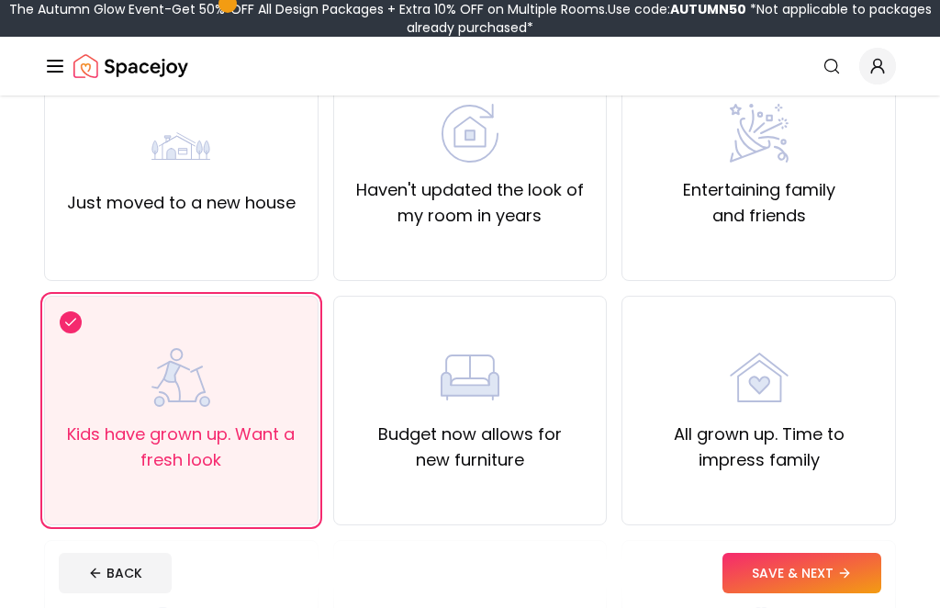
click at [810, 593] on button "SAVE & NEXT" at bounding box center [802, 573] width 159 height 40
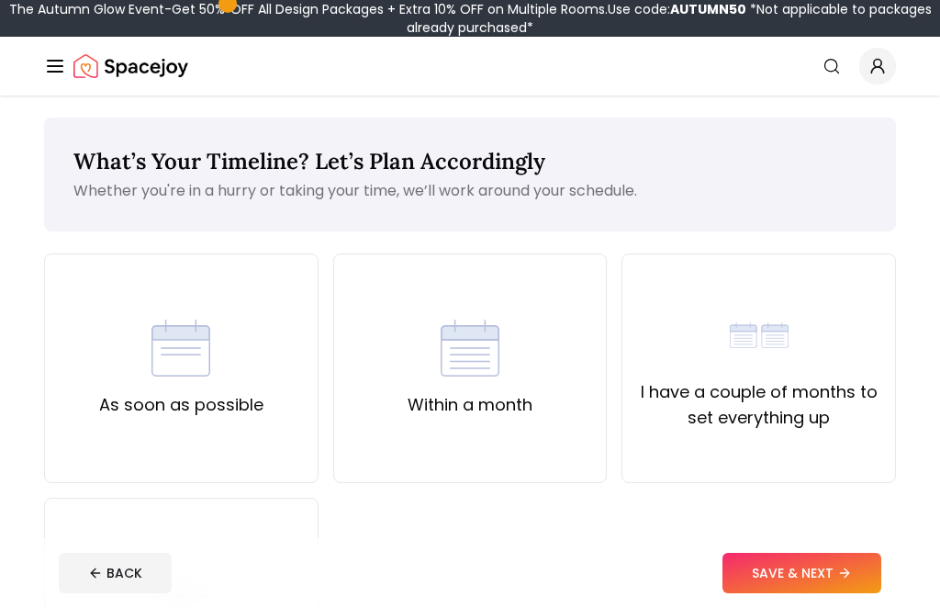
click at [70, 437] on div "As soon as possible" at bounding box center [181, 368] width 275 height 230
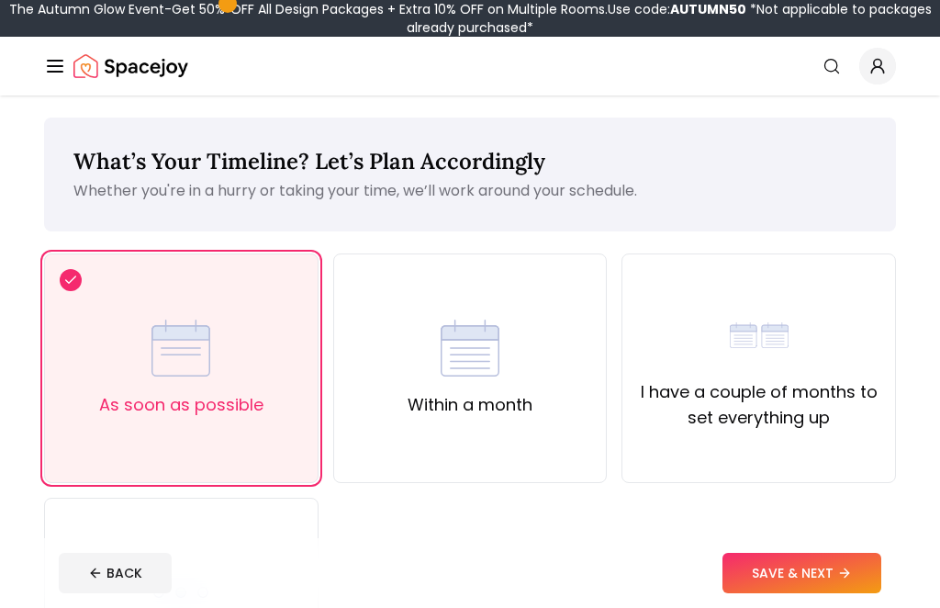
click at [811, 593] on button "SAVE & NEXT" at bounding box center [802, 573] width 159 height 40
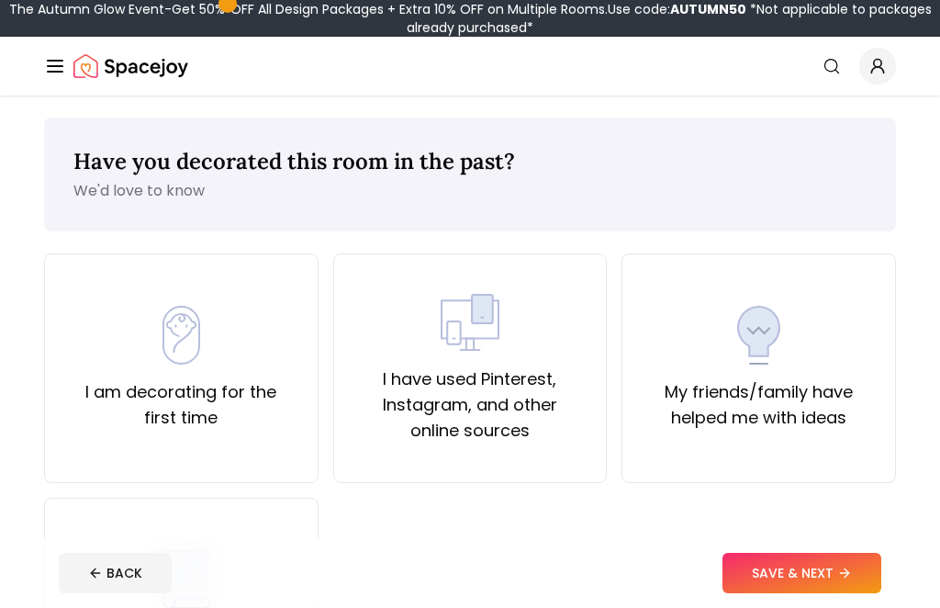
click at [81, 425] on label "I am decorating for the first time" at bounding box center [181, 404] width 243 height 51
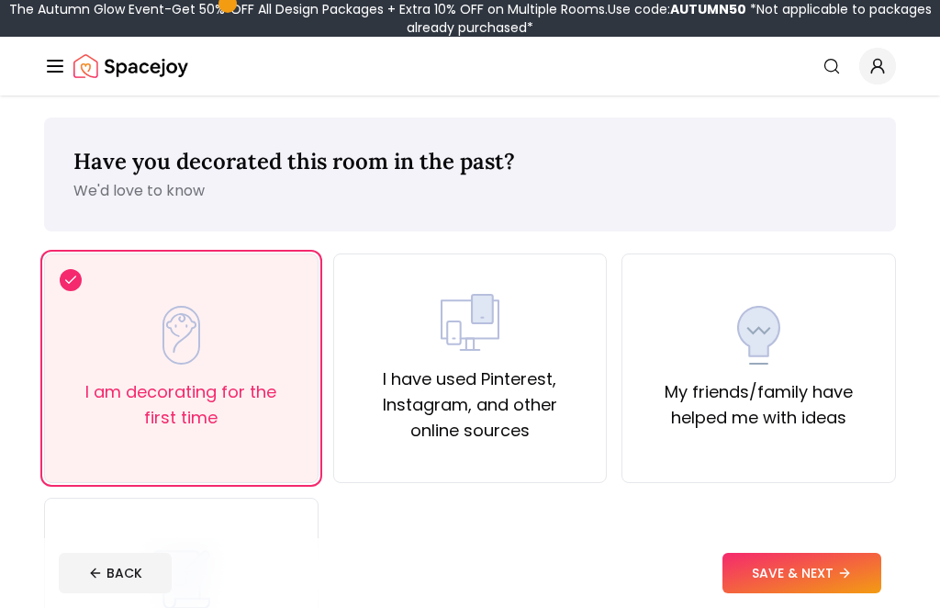
click at [555, 418] on label "I have used Pinterest, Instagram, and other online sources" at bounding box center [470, 404] width 243 height 77
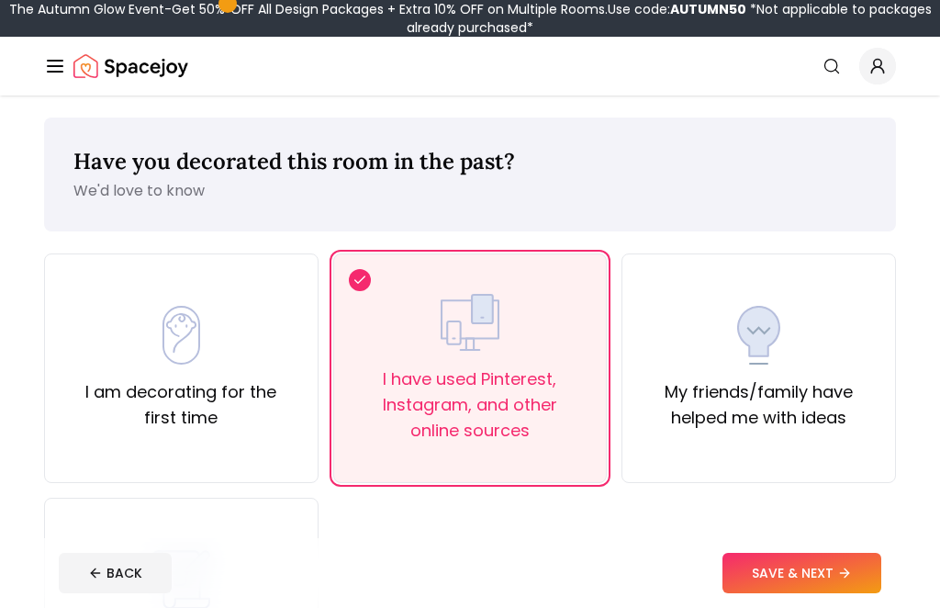
click at [728, 423] on label "My friends/family have helped me with ideas" at bounding box center [758, 404] width 243 height 51
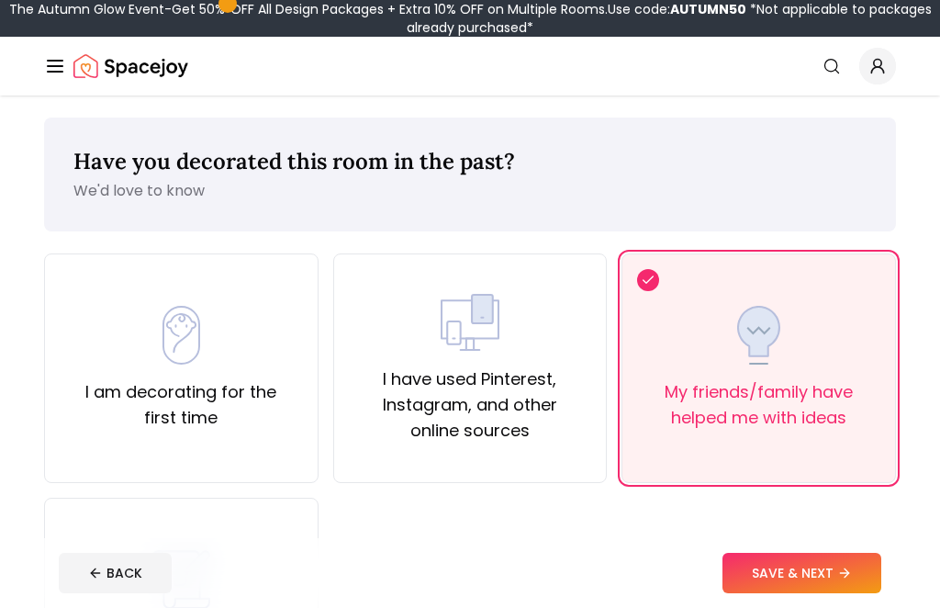
click at [88, 551] on div "I have used the services of an Interior Designer" at bounding box center [181, 612] width 243 height 125
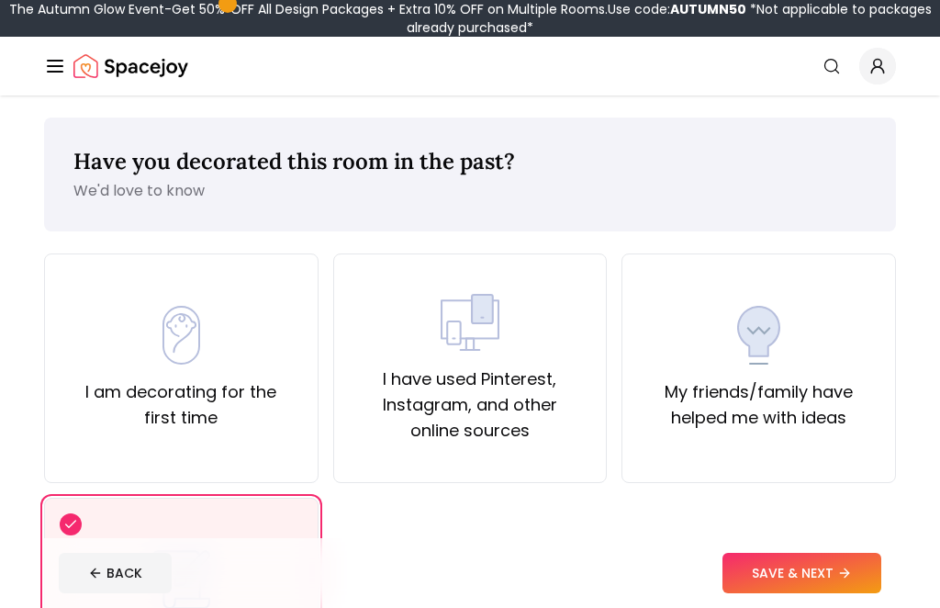
click at [96, 418] on label "I am decorating for the first time" at bounding box center [181, 404] width 243 height 51
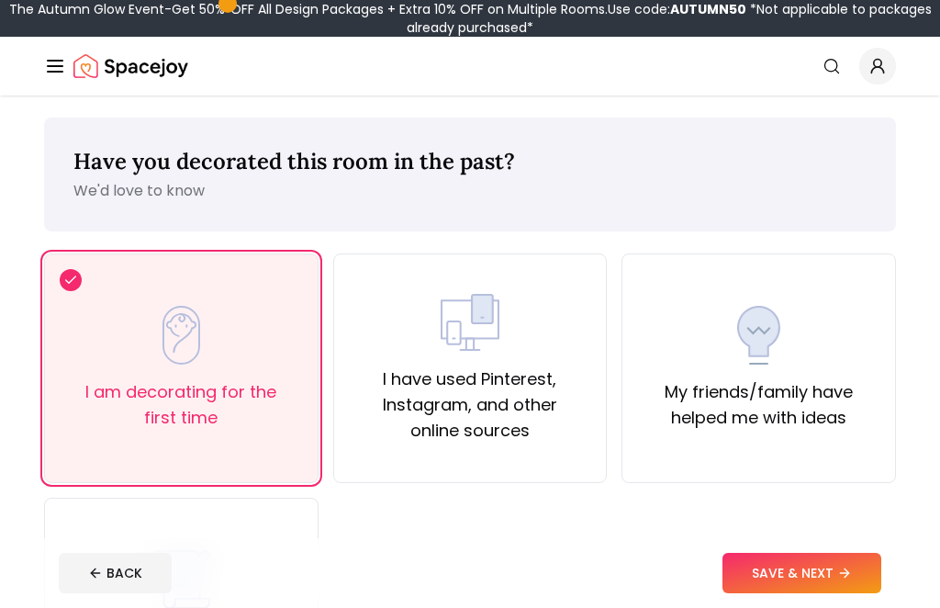
click at [811, 593] on button "SAVE & NEXT" at bounding box center [802, 573] width 159 height 40
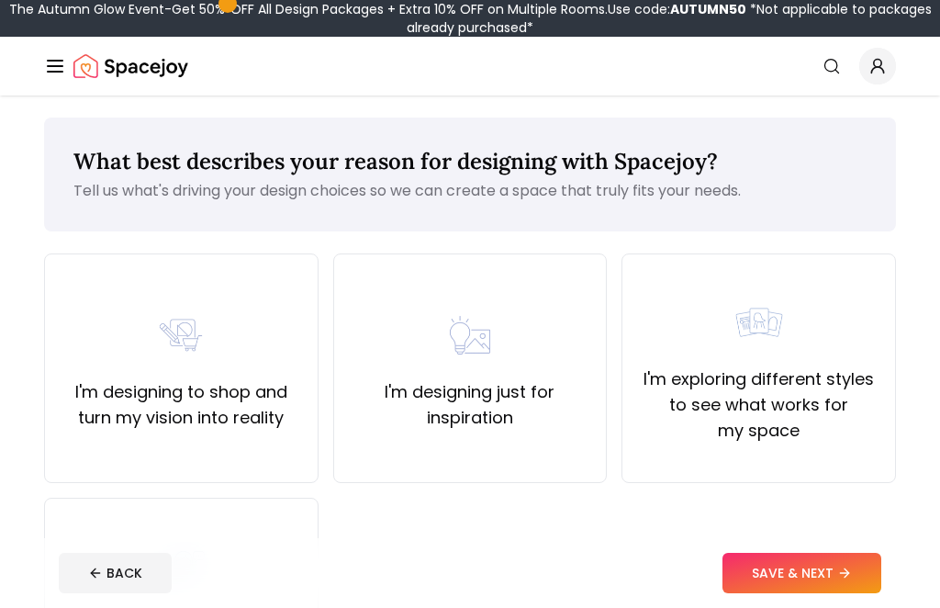
click at [58, 428] on div "I'm designing to shop and turn my vision into reality" at bounding box center [181, 368] width 275 height 230
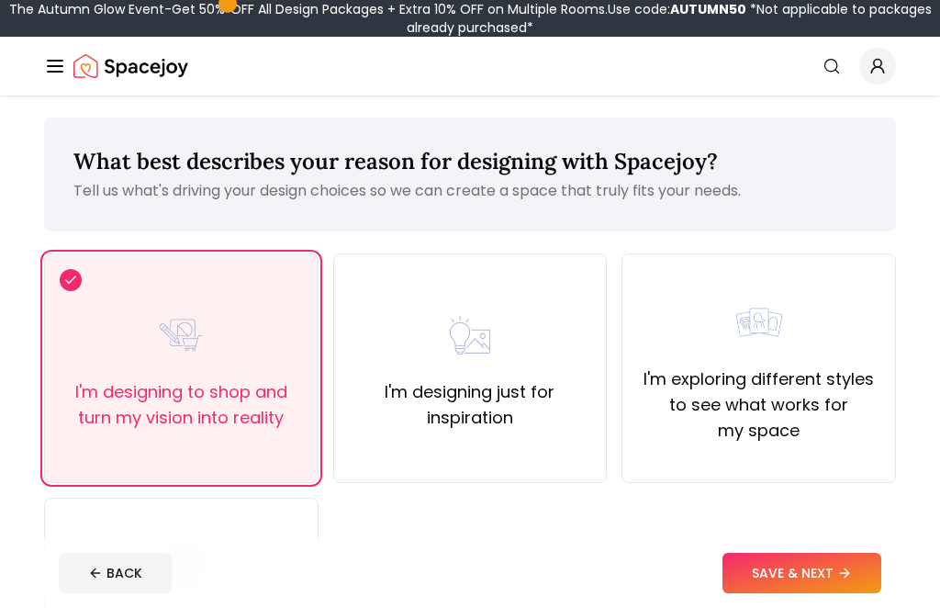
click at [830, 593] on button "SAVE & NEXT" at bounding box center [802, 573] width 159 height 40
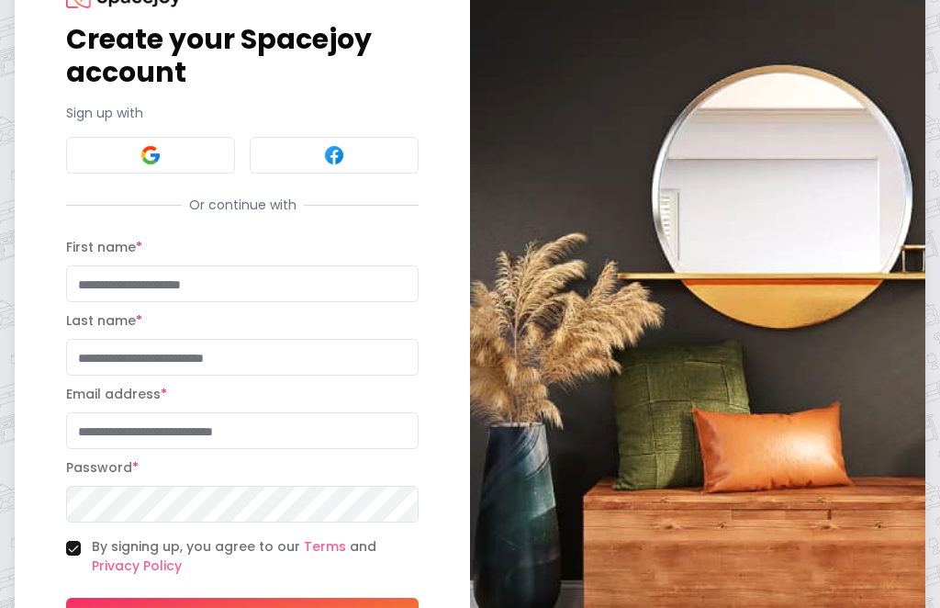
scroll to position [60, 0]
